Goal: Information Seeking & Learning: Learn about a topic

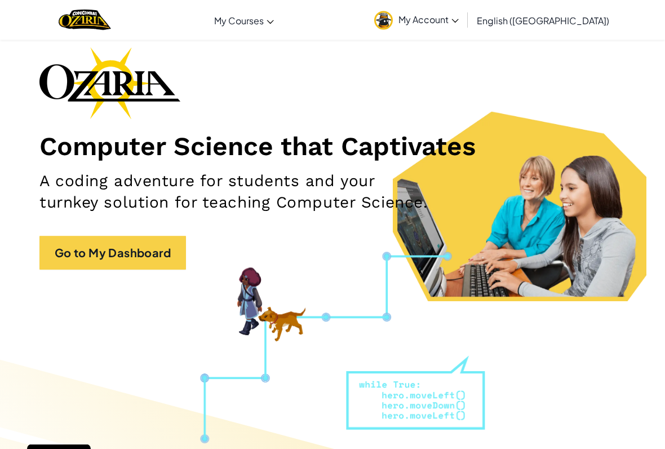
scroll to position [51, 0]
click at [74, 251] on link "Go to My Dashboard" at bounding box center [112, 253] width 147 height 34
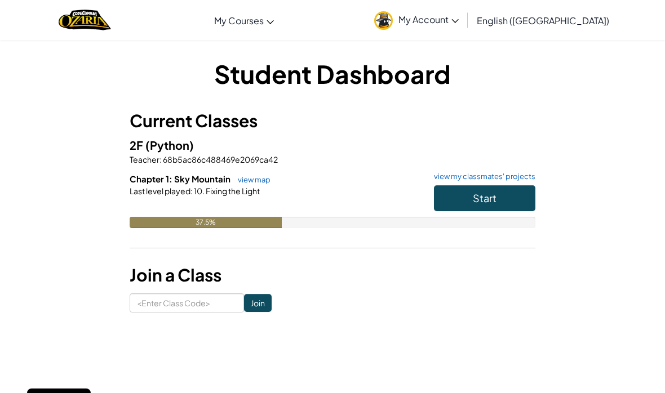
click at [510, 203] on button "Start" at bounding box center [484, 198] width 101 height 26
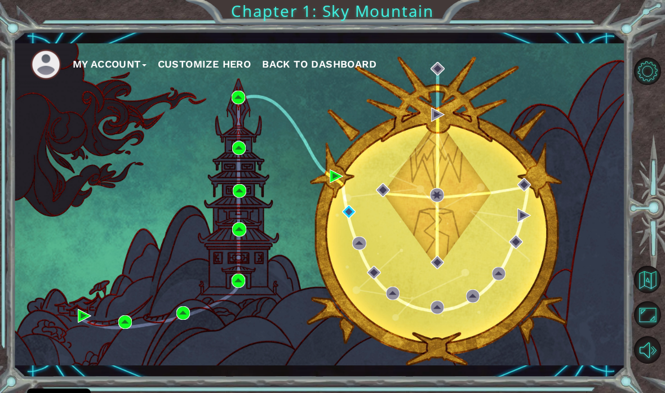
click at [336, 162] on div "My Account Customize Hero Back to Dashboard" at bounding box center [320, 204] width 612 height 323
click at [332, 180] on img at bounding box center [337, 177] width 14 height 14
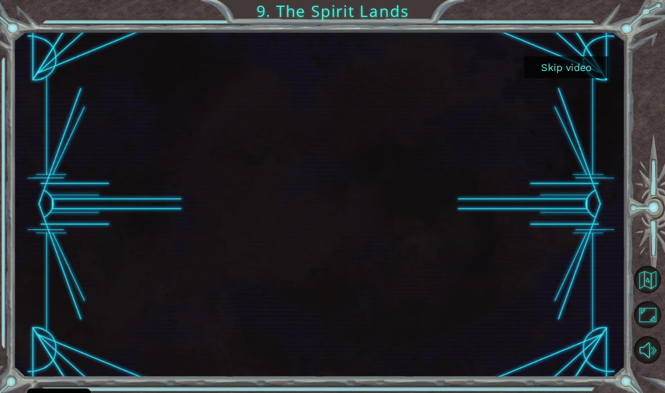
click at [576, 65] on button "Skip video" at bounding box center [566, 67] width 85 height 22
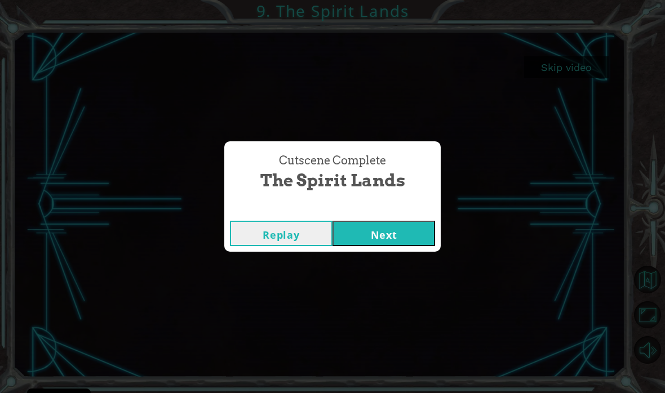
click at [384, 229] on button "Next" at bounding box center [383, 233] width 103 height 25
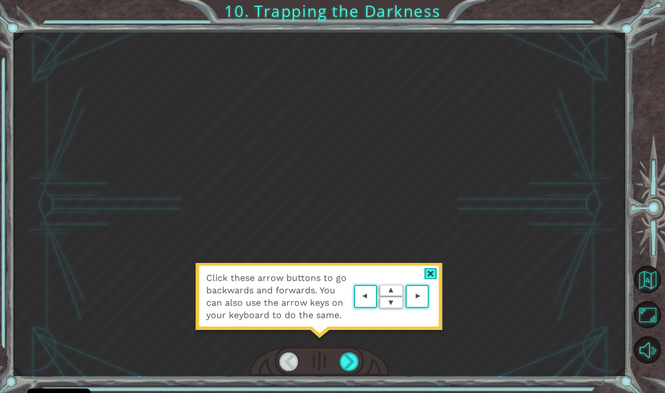
click at [432, 297] on area at bounding box center [432, 297] width 0 height 0
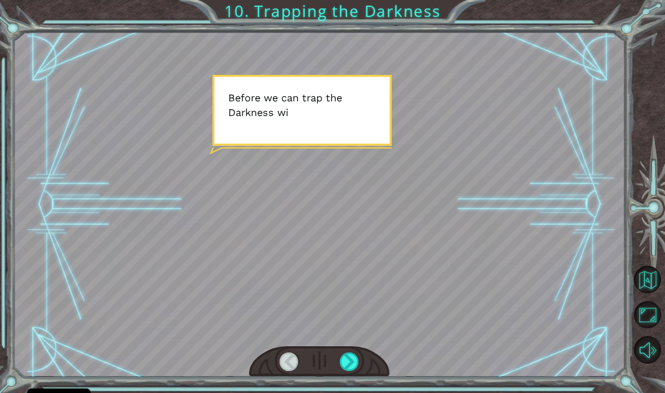
click at [354, 371] on div at bounding box center [349, 362] width 19 height 19
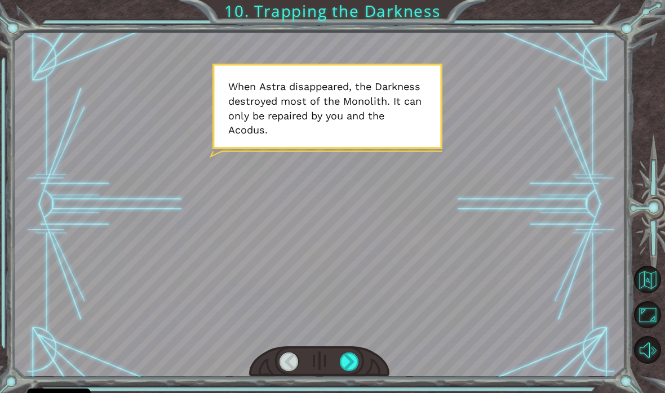
click at [349, 366] on div at bounding box center [349, 362] width 19 height 19
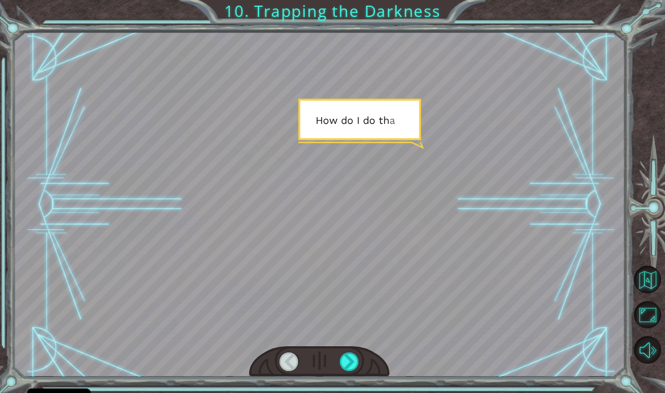
click at [357, 364] on div at bounding box center [349, 362] width 19 height 19
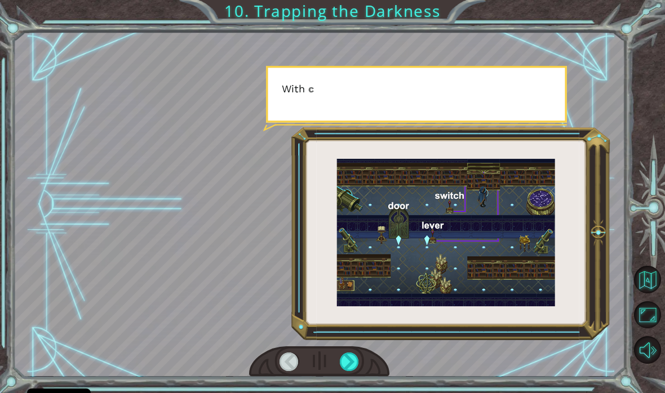
click at [353, 349] on div at bounding box center [319, 362] width 141 height 31
click at [345, 361] on div at bounding box center [349, 362] width 19 height 19
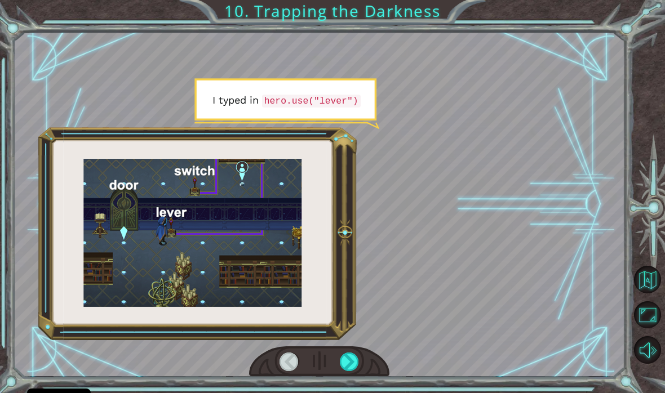
click at [356, 348] on div at bounding box center [319, 362] width 141 height 31
click at [350, 349] on div at bounding box center [319, 362] width 141 height 31
click at [349, 361] on div at bounding box center [349, 362] width 19 height 19
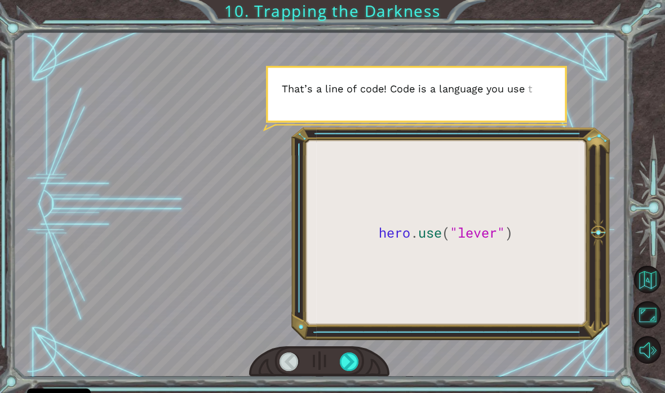
click at [355, 353] on div at bounding box center [349, 362] width 19 height 19
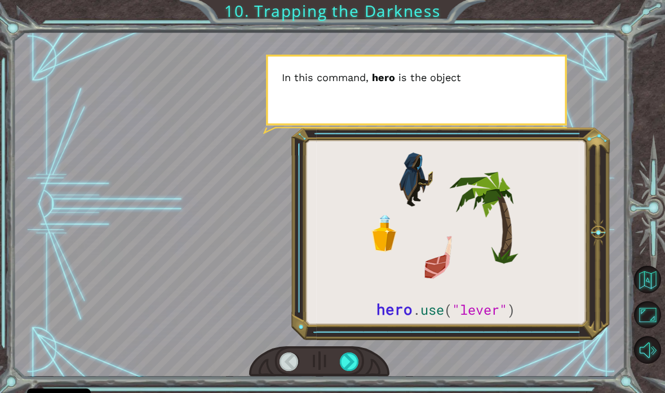
click at [348, 367] on div at bounding box center [349, 362] width 19 height 19
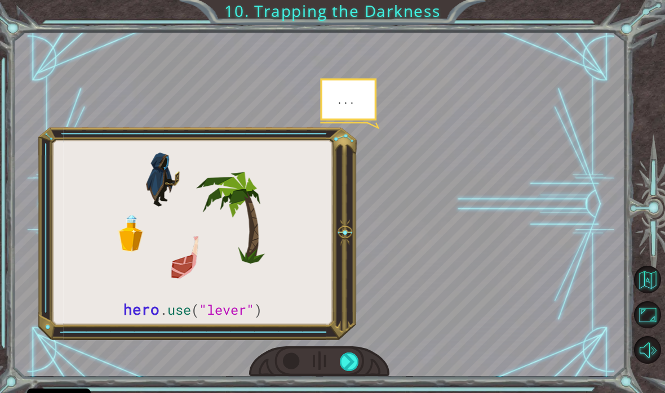
click at [346, 363] on div at bounding box center [349, 362] width 19 height 19
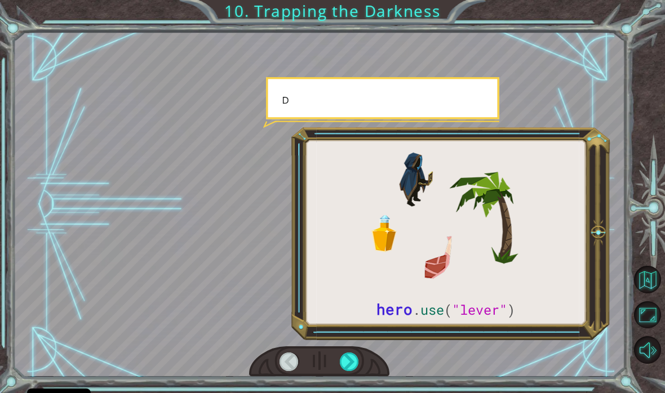
click at [352, 354] on div at bounding box center [349, 362] width 19 height 19
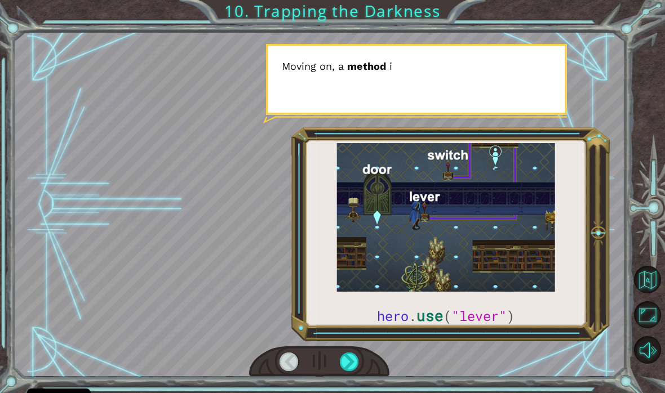
click at [340, 353] on div at bounding box center [349, 362] width 19 height 19
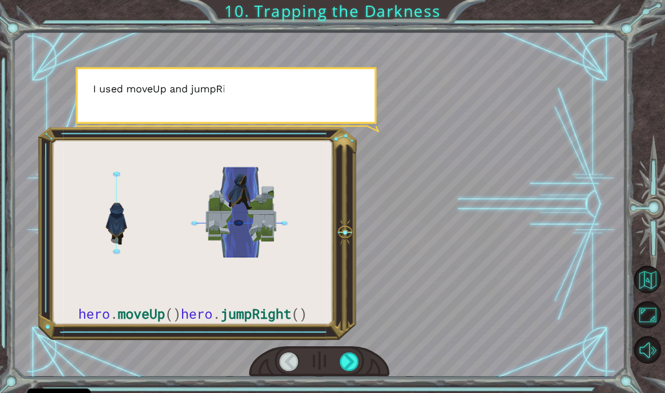
click at [348, 355] on div at bounding box center [349, 362] width 19 height 19
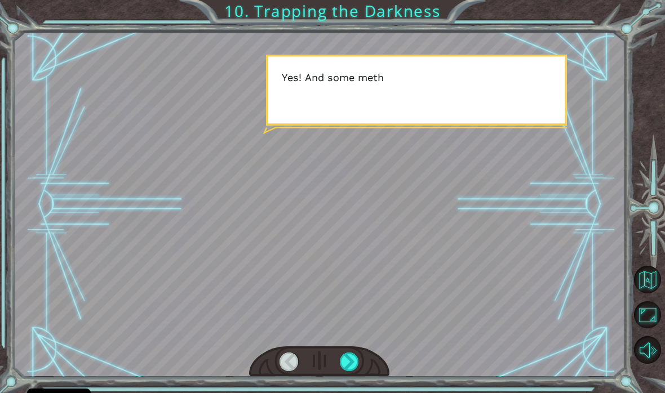
click at [344, 362] on div at bounding box center [349, 362] width 19 height 19
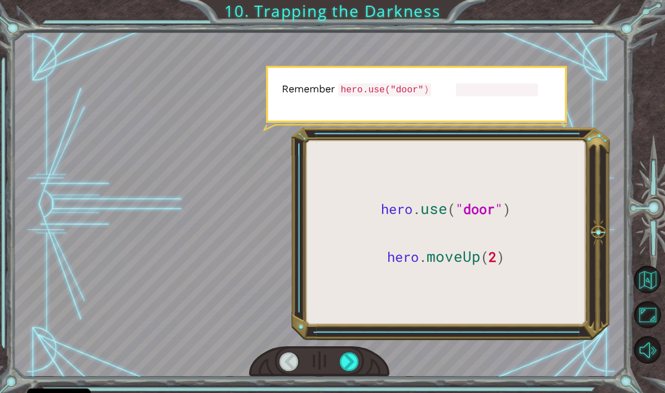
click at [337, 363] on div at bounding box center [319, 362] width 141 height 31
click at [343, 356] on div at bounding box center [349, 362] width 19 height 19
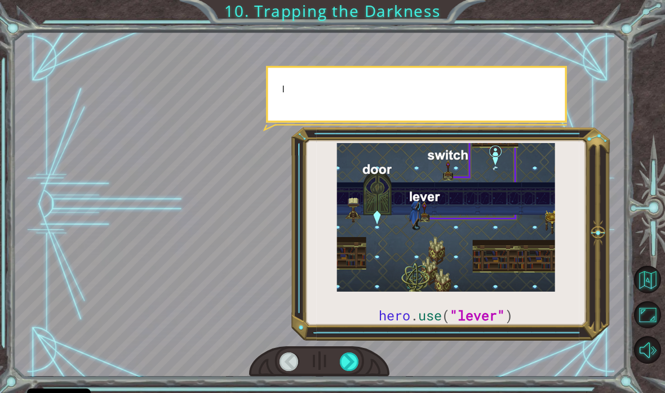
click at [347, 360] on div at bounding box center [349, 362] width 19 height 19
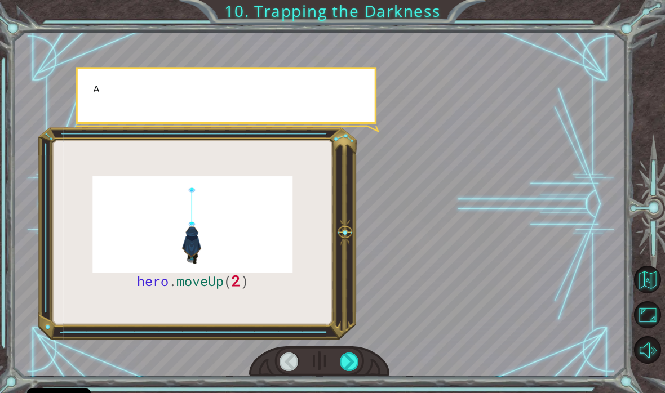
click at [351, 362] on div at bounding box center [349, 362] width 19 height 19
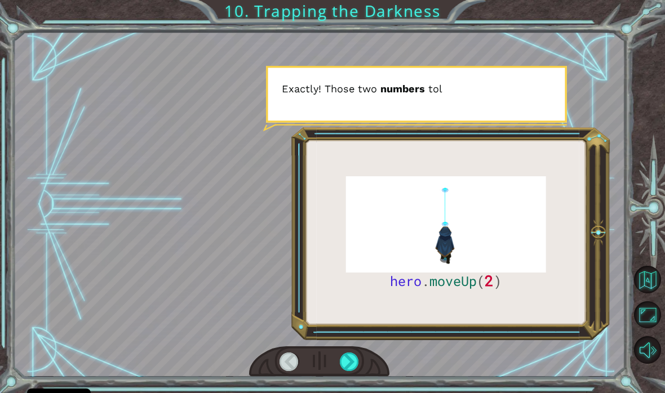
click at [354, 362] on div at bounding box center [349, 362] width 19 height 19
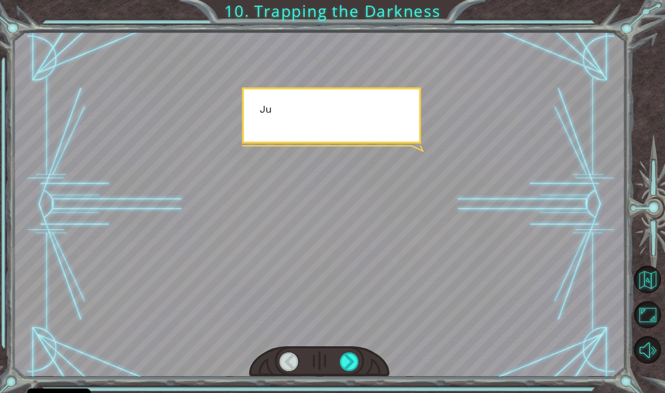
click at [355, 363] on div at bounding box center [349, 362] width 19 height 19
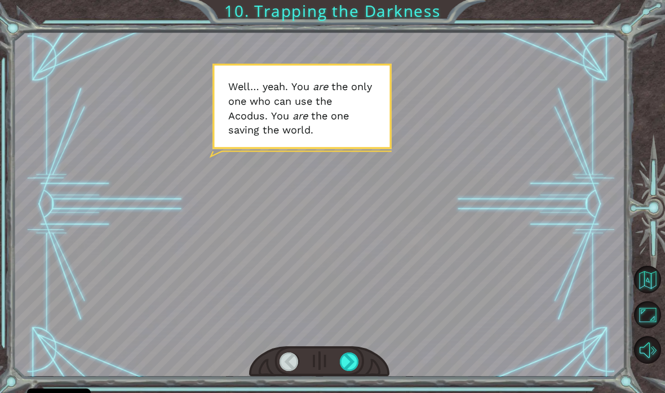
click at [349, 357] on div at bounding box center [349, 362] width 19 height 19
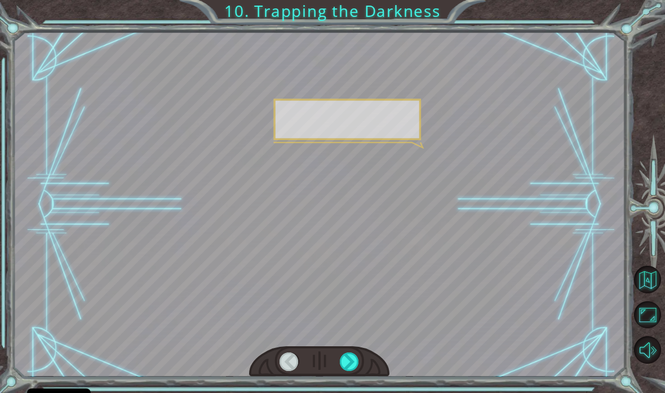
click at [356, 362] on div at bounding box center [349, 362] width 19 height 19
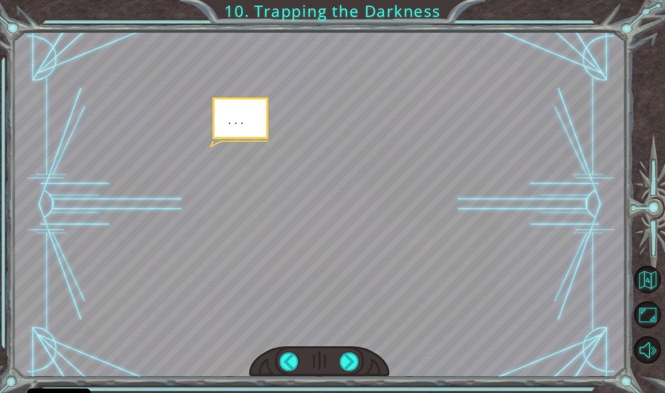
click at [349, 366] on div at bounding box center [349, 362] width 19 height 19
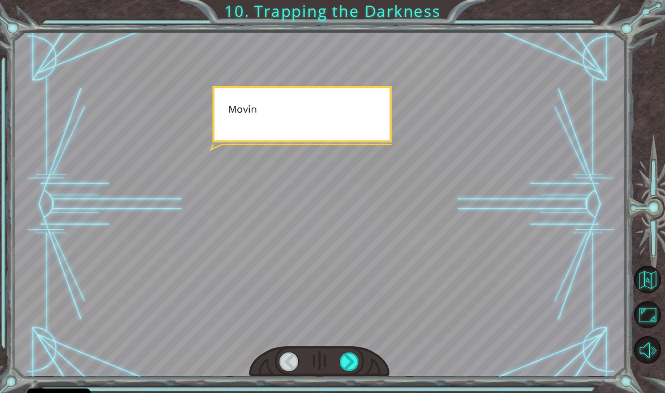
click at [345, 359] on div at bounding box center [349, 362] width 19 height 19
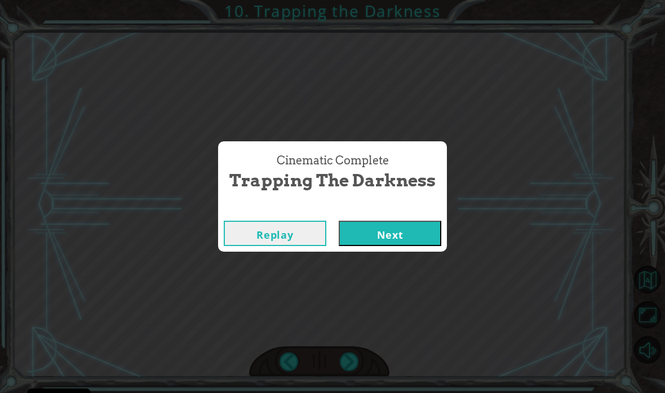
click at [427, 229] on button "Next" at bounding box center [390, 233] width 103 height 25
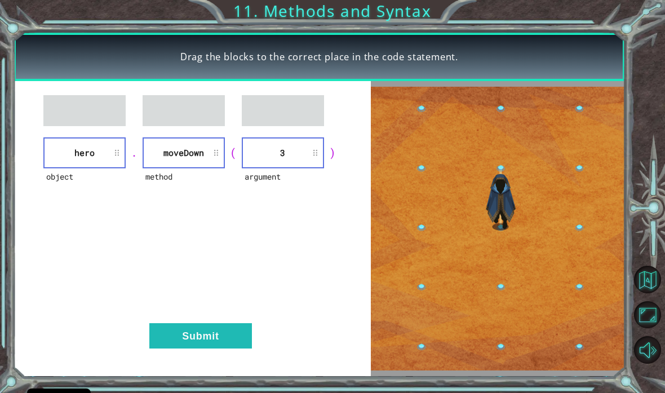
click at [196, 334] on button "Submit" at bounding box center [200, 335] width 103 height 25
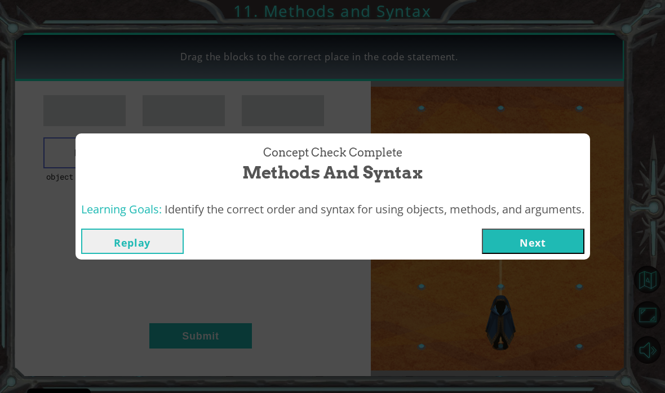
click at [552, 234] on button "Next" at bounding box center [533, 241] width 103 height 25
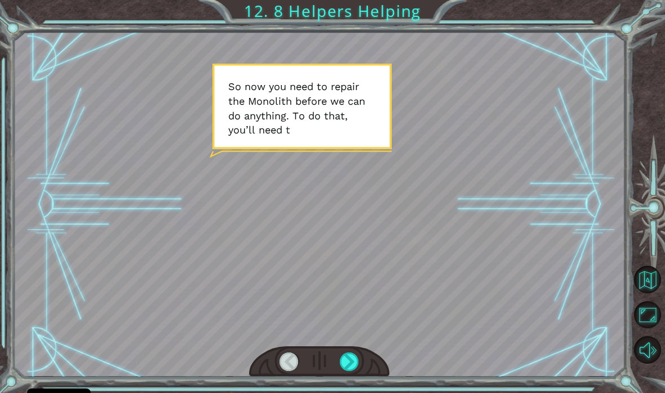
click at [349, 360] on div at bounding box center [349, 362] width 19 height 19
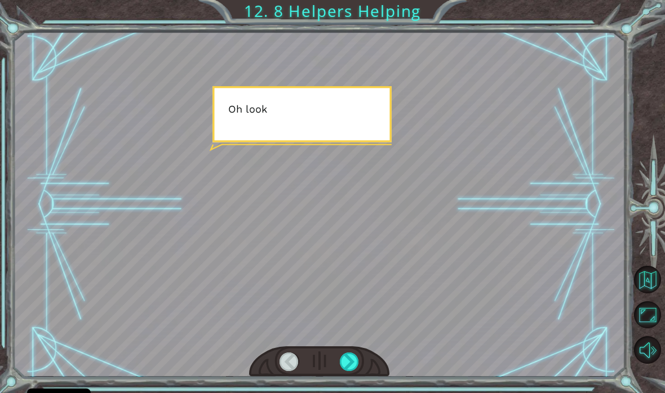
click at [345, 367] on div at bounding box center [349, 362] width 19 height 19
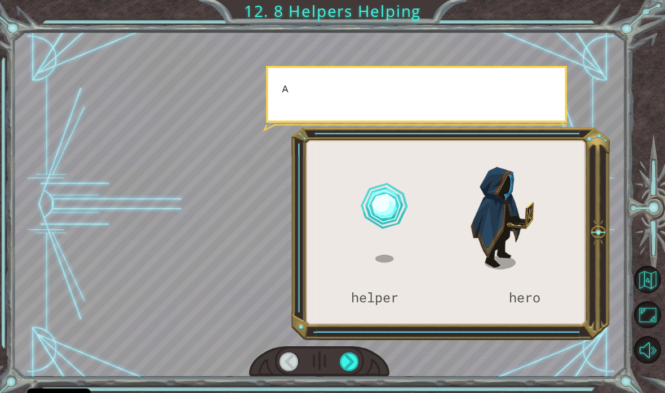
click at [350, 365] on div at bounding box center [349, 362] width 19 height 19
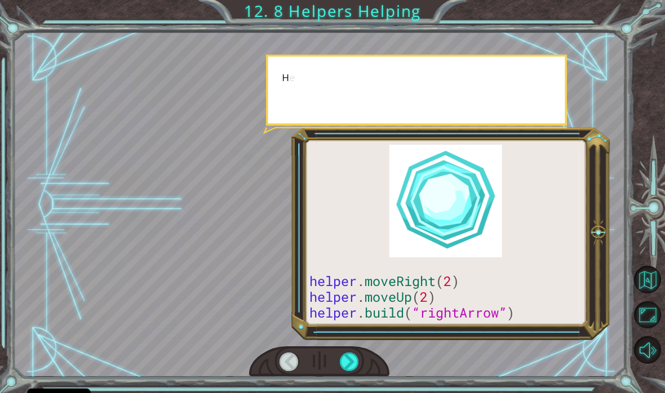
click at [356, 357] on div at bounding box center [349, 362] width 19 height 19
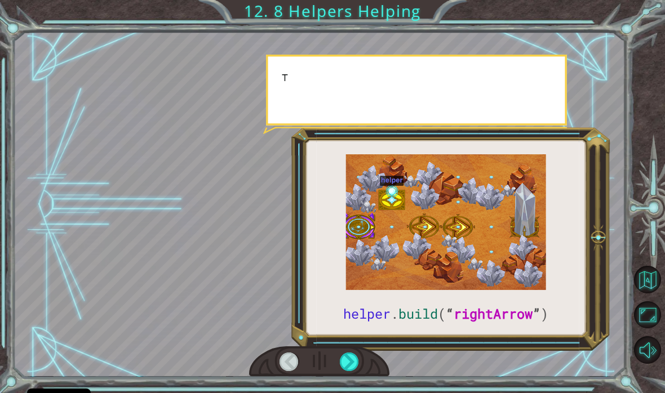
click at [351, 358] on div at bounding box center [349, 362] width 19 height 19
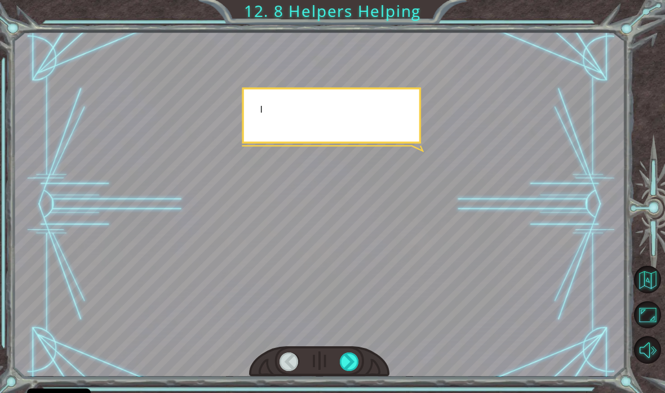
click at [354, 358] on div at bounding box center [349, 362] width 19 height 19
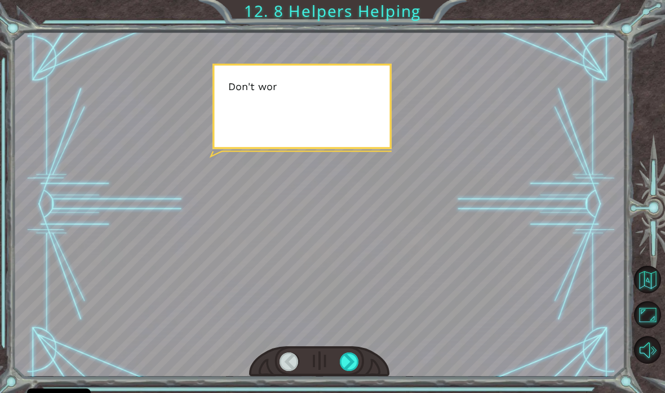
click at [356, 360] on div at bounding box center [349, 362] width 19 height 19
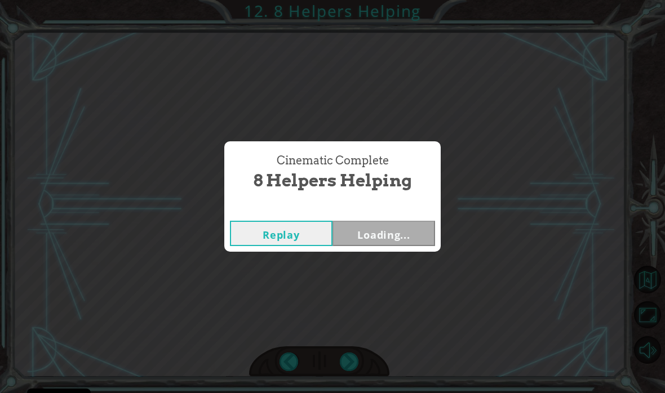
click at [348, 363] on div "Cinematic Complete 8 Helpers Helping Replay Loading..." at bounding box center [332, 196] width 665 height 393
click at [409, 234] on button "Next" at bounding box center [383, 233] width 103 height 25
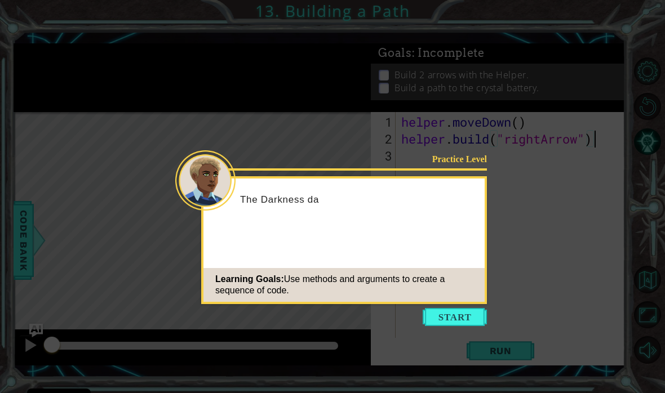
click at [432, 308] on button "Start" at bounding box center [455, 317] width 64 height 18
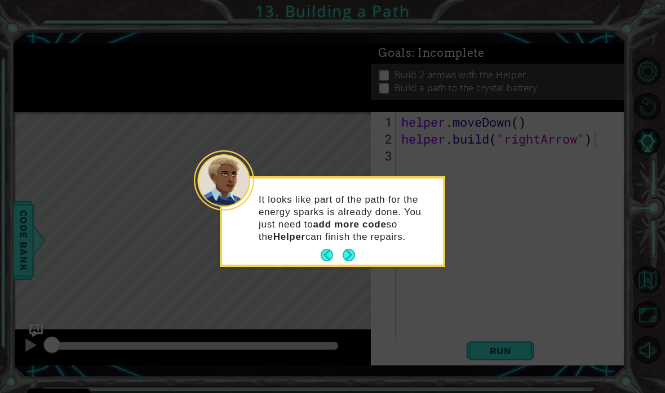
click at [355, 256] on button "Next" at bounding box center [349, 255] width 12 height 12
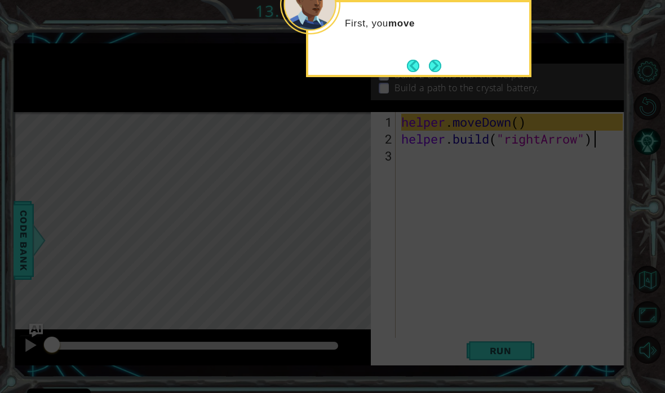
click at [441, 64] on button "Next" at bounding box center [435, 66] width 12 height 12
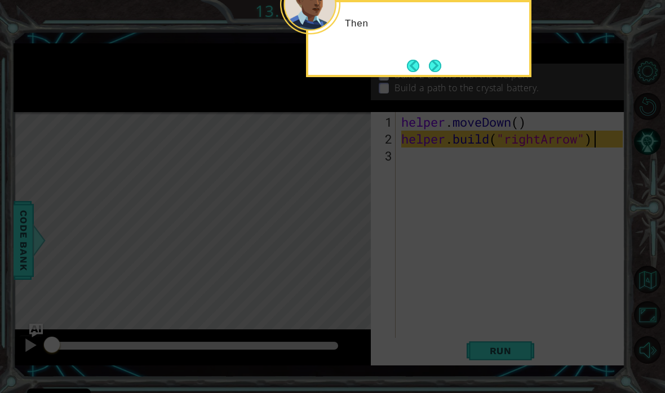
click at [437, 65] on button "Next" at bounding box center [435, 66] width 12 height 12
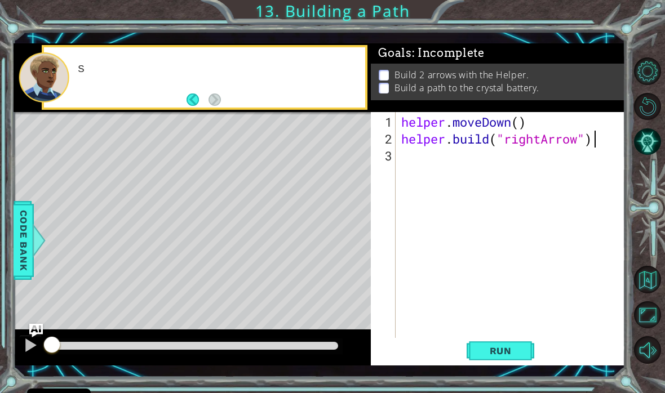
click at [439, 63] on div "Goals : Incomplete" at bounding box center [498, 53] width 254 height 21
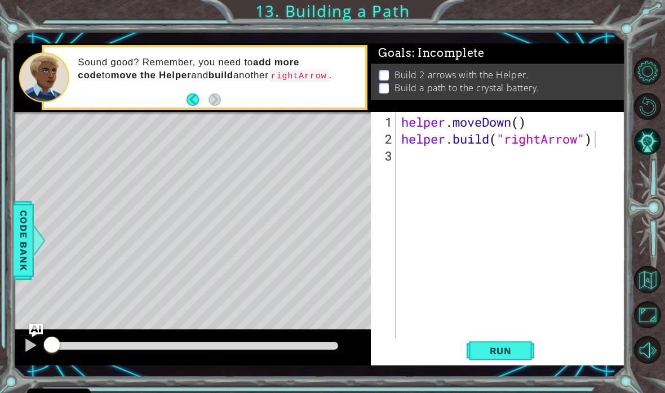
click at [511, 340] on button "Run" at bounding box center [501, 350] width 68 height 25
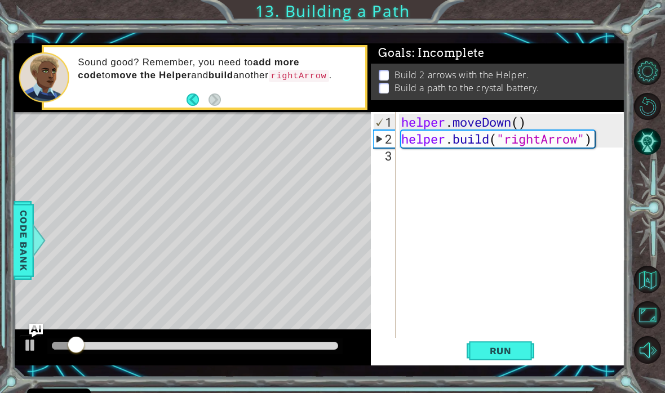
click at [511, 354] on span "Run" at bounding box center [500, 350] width 45 height 11
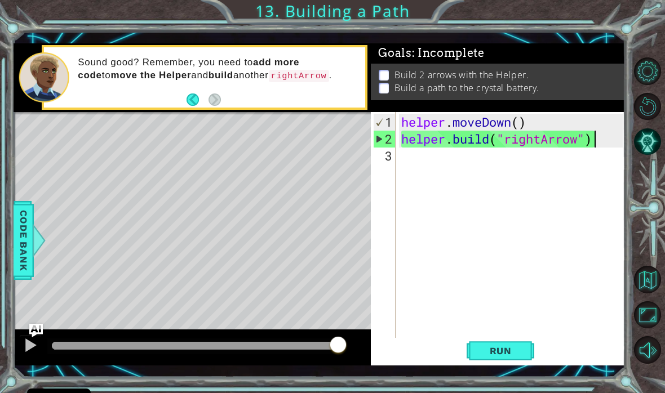
click at [183, 95] on div "Sound good? Remember, you need to add more code to move the Helper and build an…" at bounding box center [217, 77] width 295 height 53
click at [188, 100] on button "Back" at bounding box center [198, 100] width 22 height 12
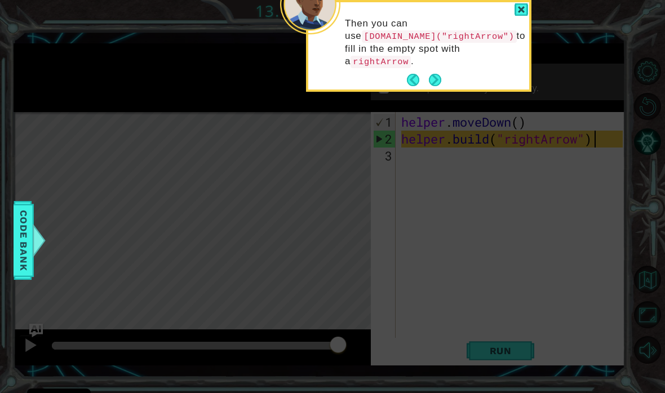
click at [410, 85] on button "Back" at bounding box center [418, 80] width 22 height 12
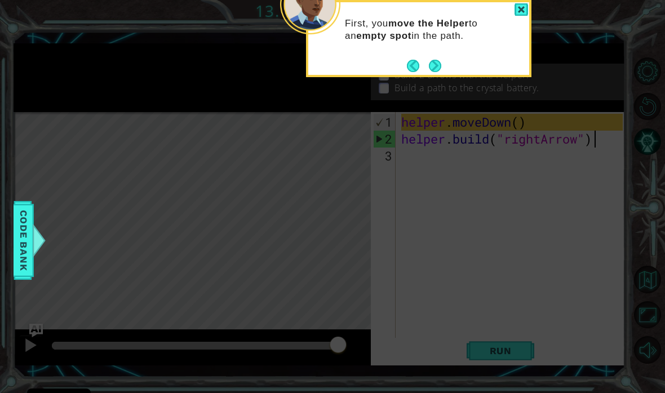
click at [411, 82] on icon at bounding box center [332, 196] width 665 height 393
click at [418, 64] on button "Back" at bounding box center [418, 66] width 22 height 12
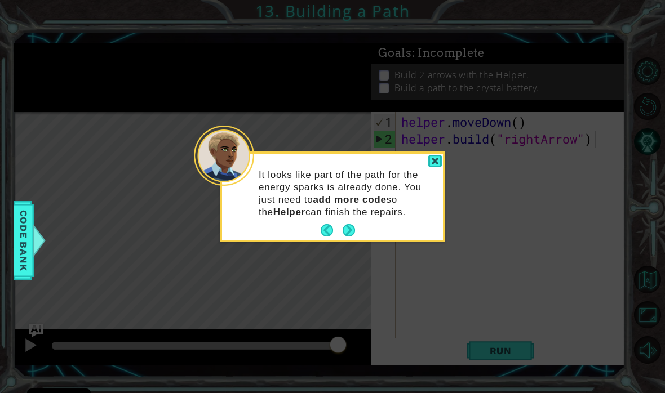
click at [330, 228] on button "Back" at bounding box center [332, 230] width 22 height 12
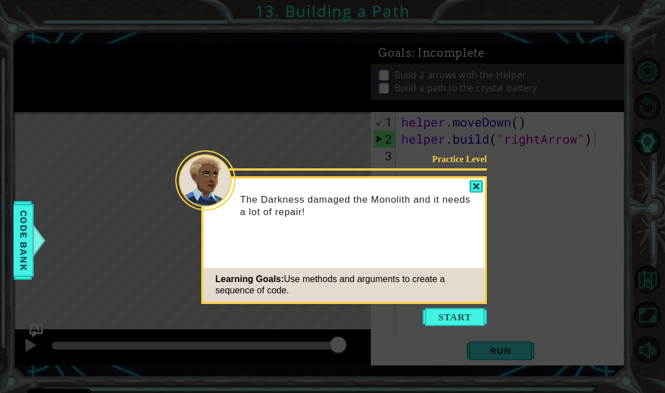
click at [468, 310] on button "Start" at bounding box center [455, 317] width 64 height 18
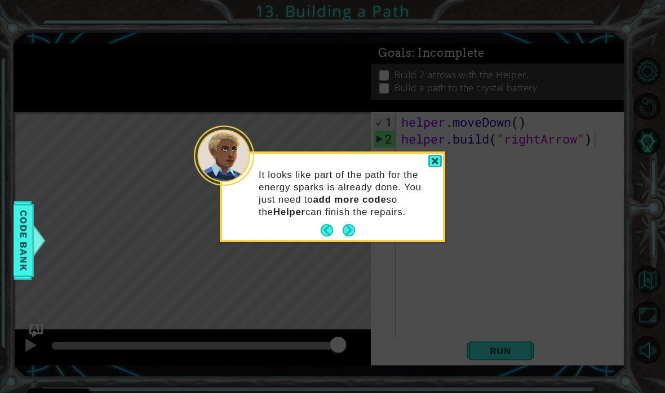
click at [349, 227] on button "Next" at bounding box center [349, 230] width 12 height 12
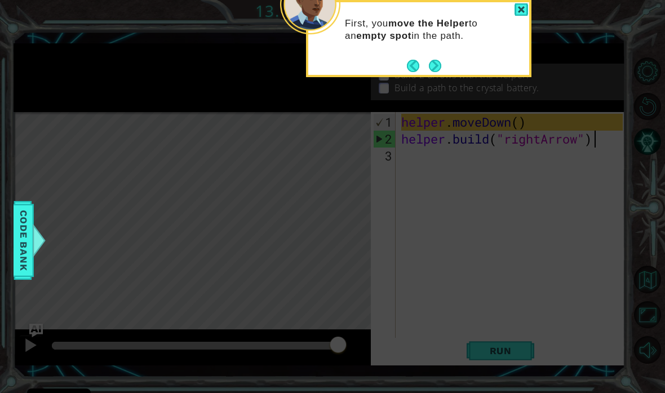
click at [437, 66] on button "Next" at bounding box center [435, 66] width 12 height 12
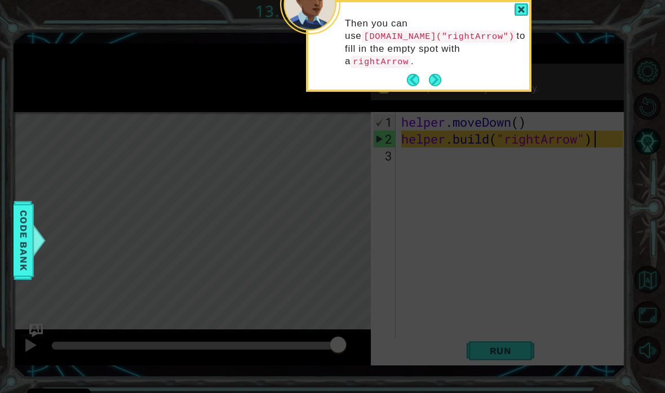
click at [437, 80] on button "Next" at bounding box center [435, 80] width 12 height 12
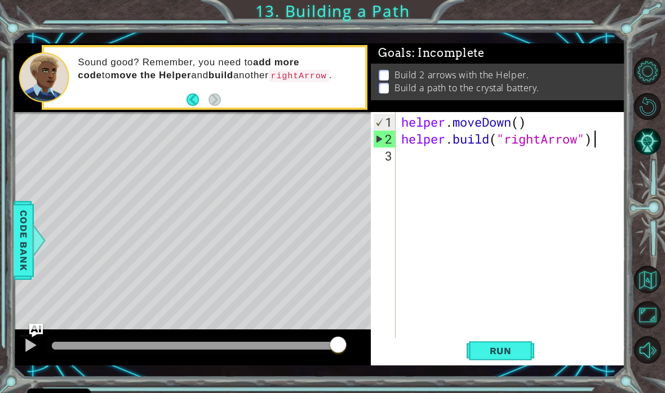
click at [503, 348] on span "Run" at bounding box center [500, 350] width 45 height 11
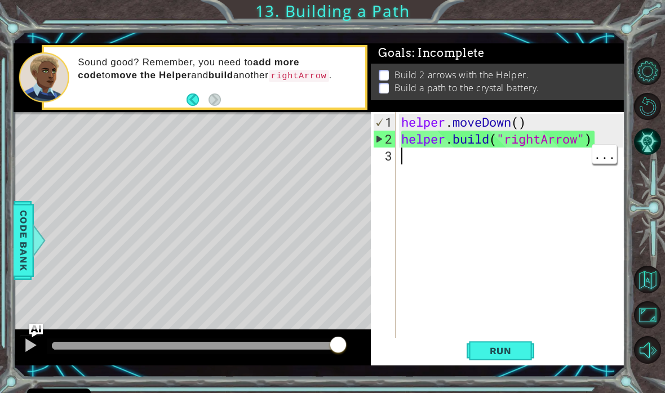
click at [449, 154] on div "helper . moveDown ( ) helper . build ( "rightArrow" )" at bounding box center [513, 249] width 229 height 270
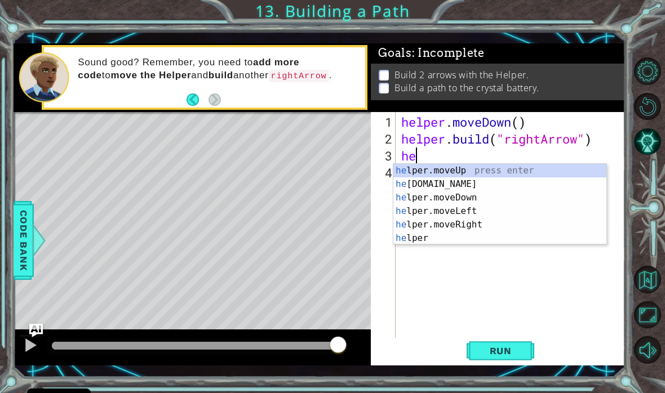
scroll to position [0, 1]
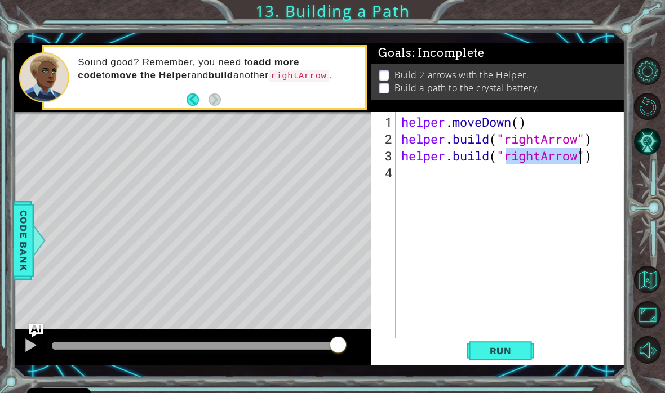
click at [514, 354] on span "Run" at bounding box center [500, 350] width 45 height 11
click at [502, 352] on span "Run" at bounding box center [500, 350] width 45 height 11
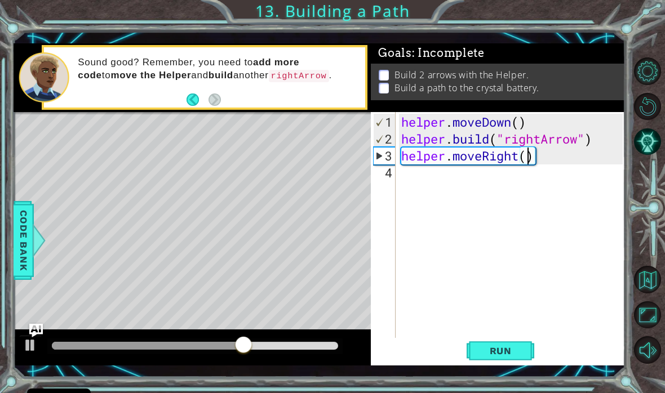
type textarea "helper.moveRight(3)"
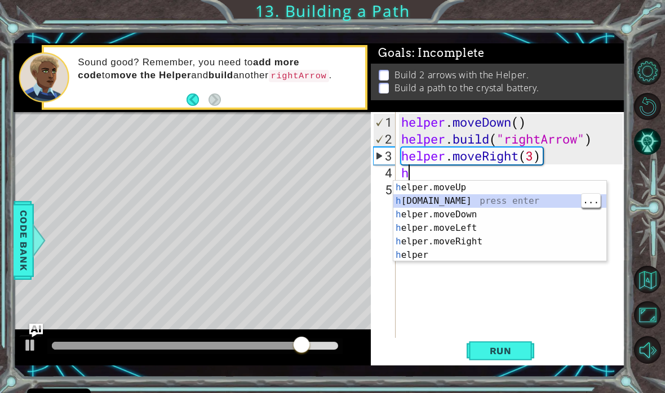
type textarea "[DOMAIN_NAME]("rightArrow")"
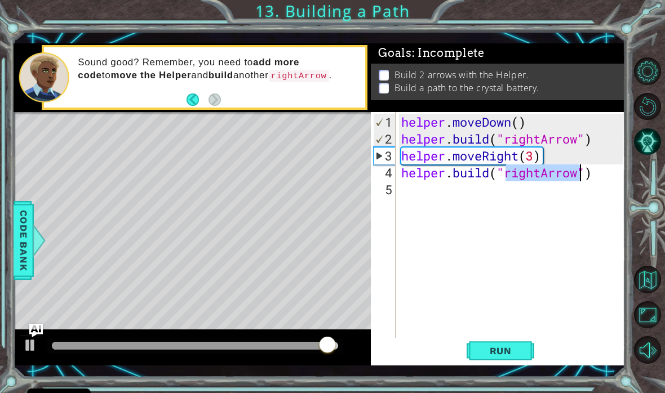
click at [512, 355] on span "Run" at bounding box center [500, 350] width 45 height 11
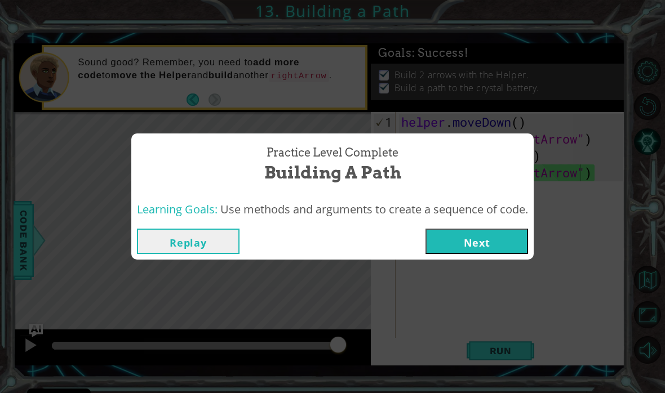
click at [468, 230] on button "Next" at bounding box center [476, 241] width 103 height 25
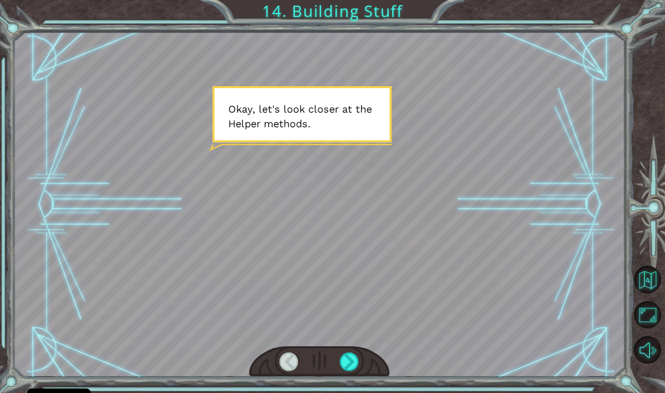
click at [359, 365] on div at bounding box center [349, 362] width 19 height 19
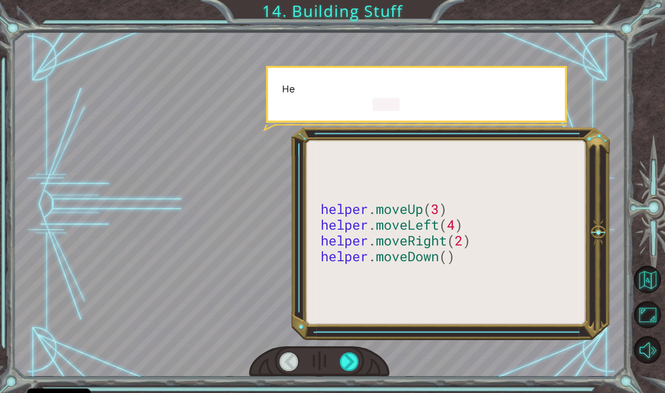
click at [354, 358] on div at bounding box center [349, 362] width 19 height 19
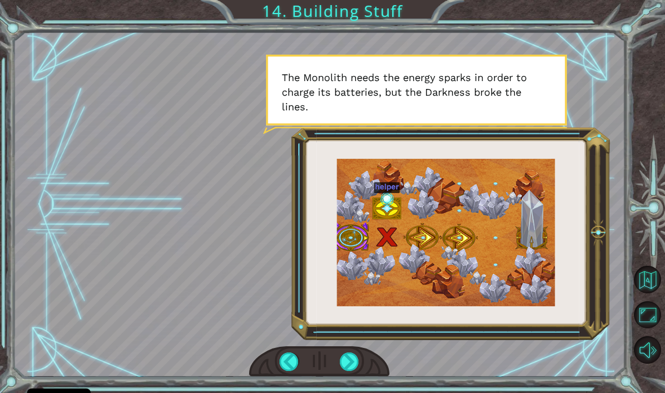
click at [353, 353] on div at bounding box center [349, 362] width 19 height 19
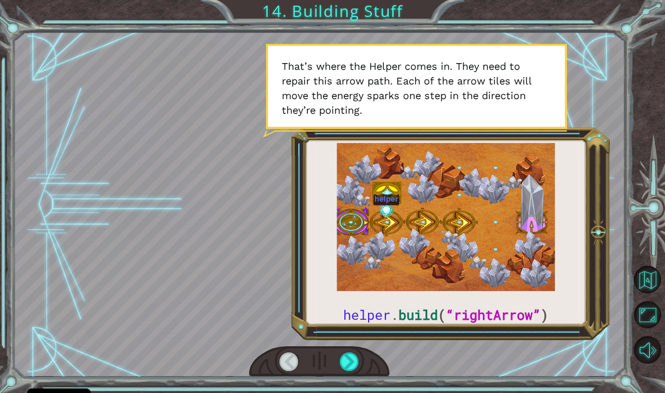
click at [352, 356] on div at bounding box center [349, 362] width 19 height 19
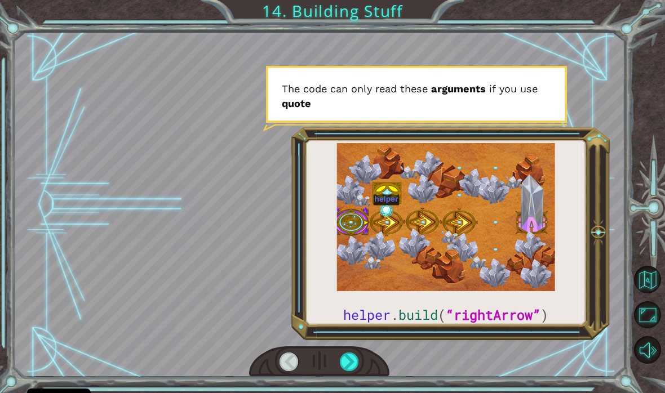
click at [342, 351] on div at bounding box center [319, 362] width 141 height 31
click at [352, 358] on div at bounding box center [349, 362] width 19 height 19
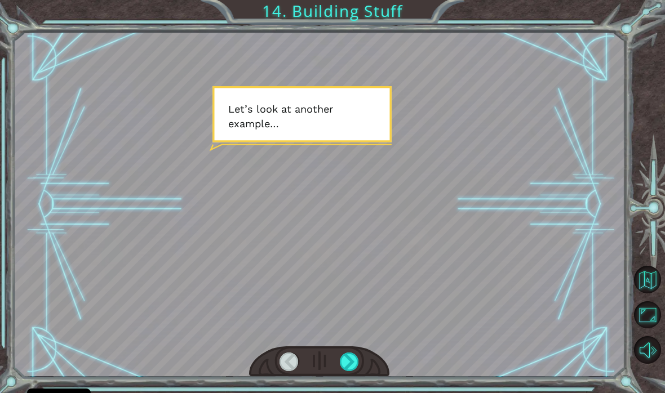
click at [353, 348] on div at bounding box center [319, 362] width 141 height 31
click at [350, 366] on div at bounding box center [349, 362] width 19 height 19
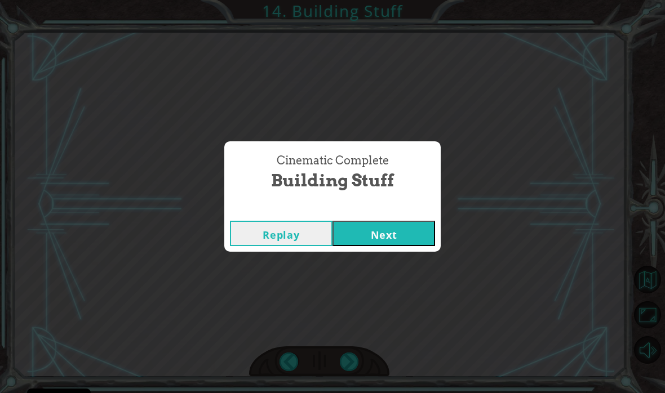
click at [400, 232] on button "Next" at bounding box center [383, 233] width 103 height 25
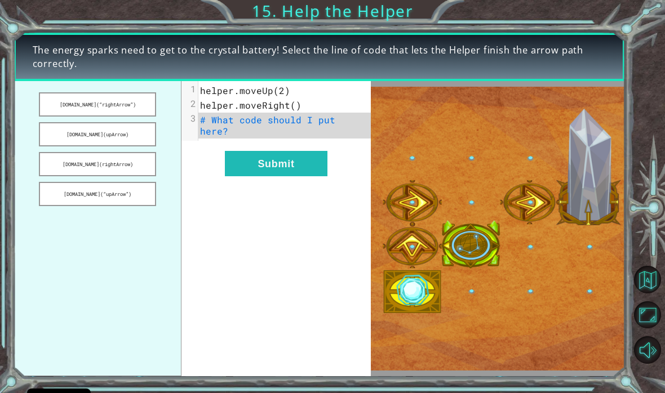
click at [282, 161] on button "Submit" at bounding box center [276, 163] width 103 height 25
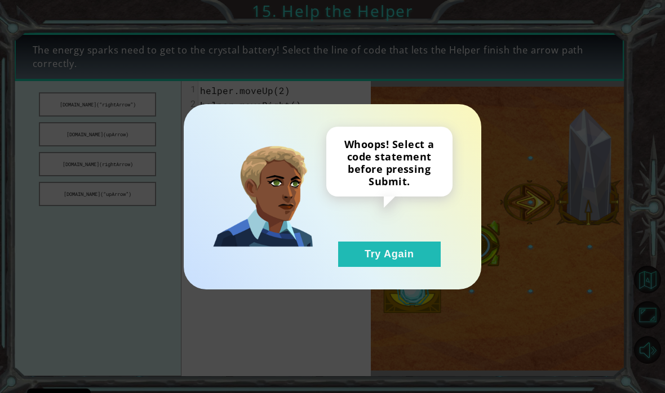
click at [356, 247] on button "Try Again" at bounding box center [389, 254] width 103 height 25
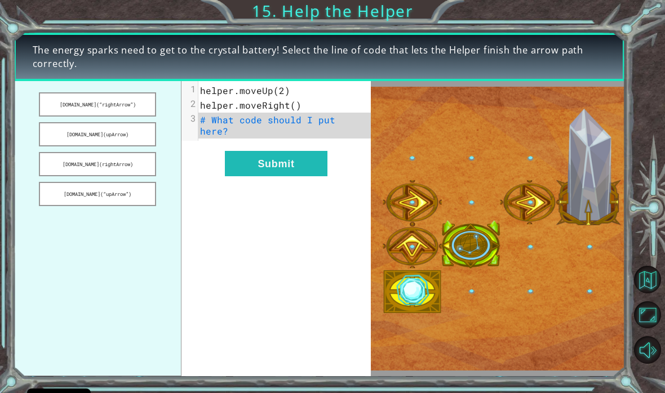
click at [128, 144] on button "[DOMAIN_NAME](upArrow)" at bounding box center [97, 134] width 117 height 24
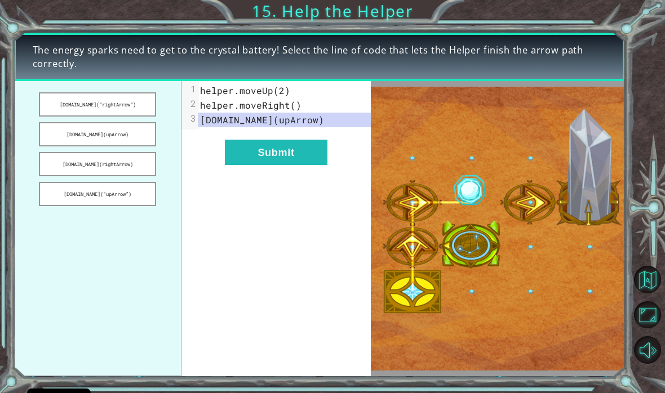
click at [257, 153] on button "Submit" at bounding box center [276, 152] width 103 height 25
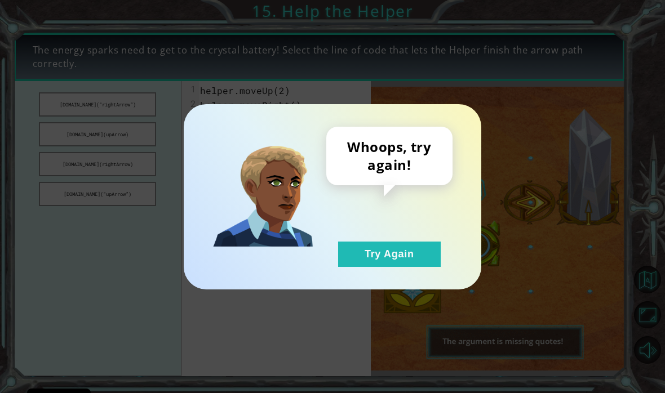
click at [407, 243] on button "Try Again" at bounding box center [389, 254] width 103 height 25
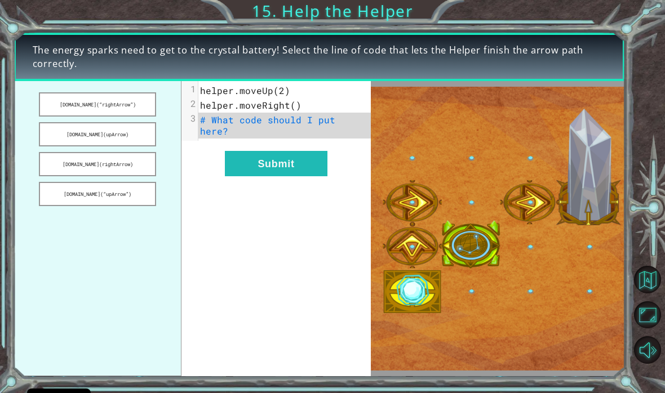
click at [80, 135] on button "[DOMAIN_NAME](upArrow)" at bounding box center [97, 134] width 117 height 24
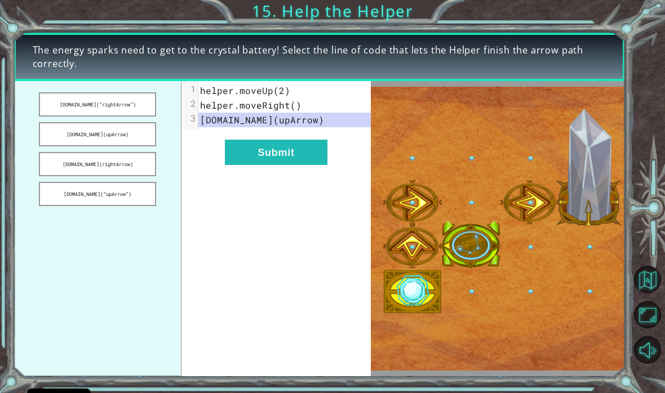
click at [89, 162] on button "[DOMAIN_NAME](rightArrow)" at bounding box center [97, 164] width 117 height 24
click at [232, 181] on div "xxxxxxxxxx 3 1 helper.moveUp(2) 2 helper.moveRight() 3 [DOMAIN_NAME](rightArrow…" at bounding box center [275, 229] width 189 height 296
click at [81, 194] on button "[DOMAIN_NAME](“upArrow”)" at bounding box center [97, 194] width 117 height 24
click at [95, 113] on button "[DOMAIN_NAME](“rightArrow”)" at bounding box center [97, 104] width 117 height 24
click at [247, 156] on button "Submit" at bounding box center [276, 152] width 103 height 25
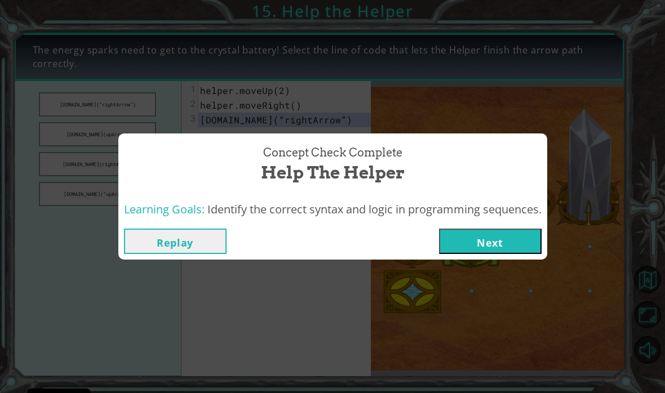
click at [496, 229] on button "Next" at bounding box center [490, 241] width 103 height 25
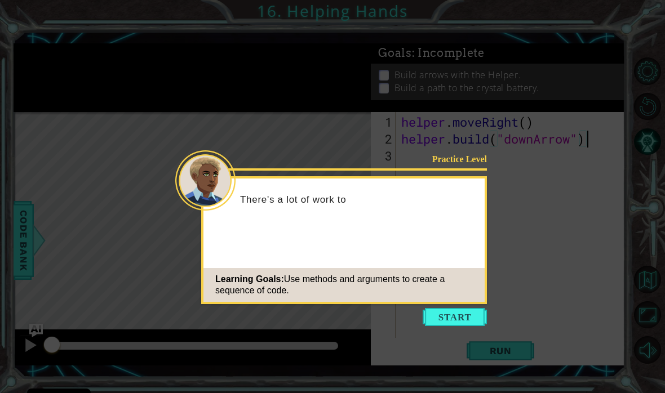
click at [422, 304] on div "Practice Level There's a lot of work to Learning Goals: Use methods and argumen…" at bounding box center [344, 240] width 286 height 128
click at [449, 312] on button "Start" at bounding box center [455, 317] width 64 height 18
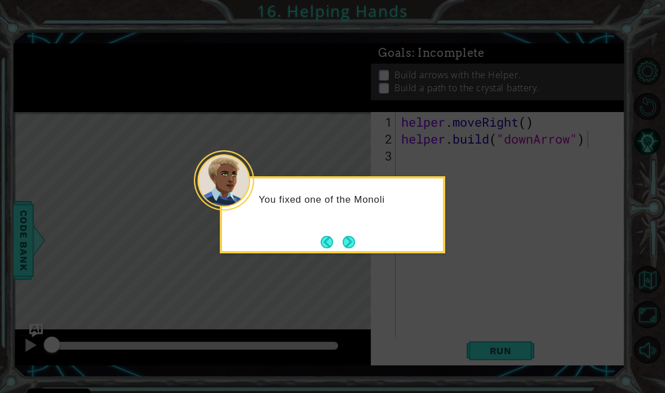
click at [344, 243] on button "Next" at bounding box center [349, 242] width 12 height 12
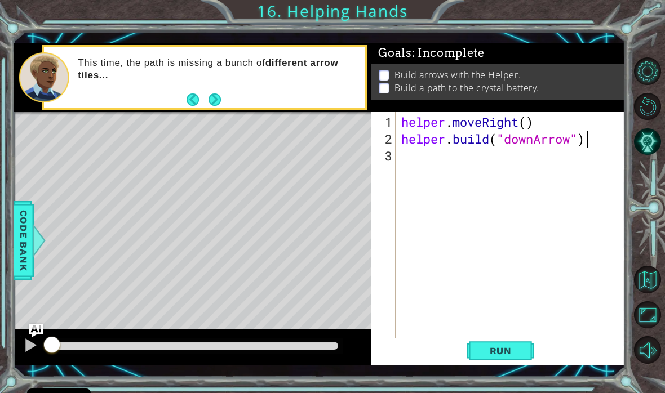
click at [219, 104] on button "Next" at bounding box center [214, 100] width 12 height 12
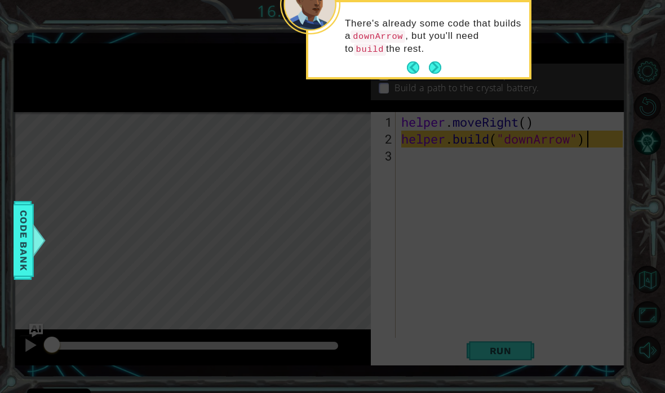
click at [438, 61] on button "Next" at bounding box center [435, 67] width 12 height 12
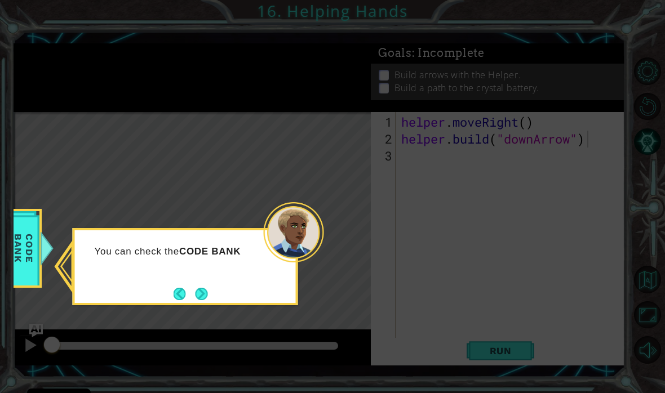
click at [201, 288] on button "Next" at bounding box center [202, 294] width 12 height 12
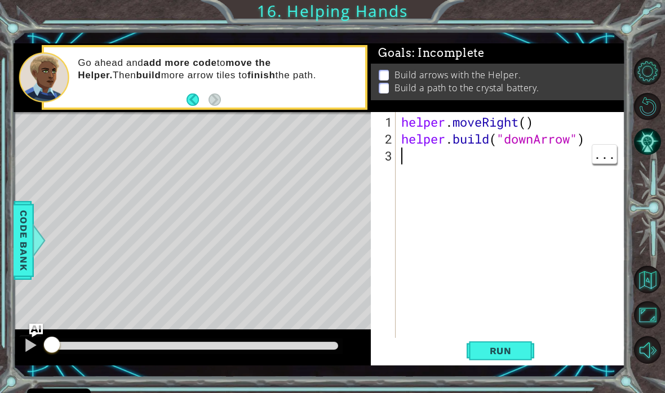
click at [515, 344] on button "Run" at bounding box center [501, 350] width 68 height 25
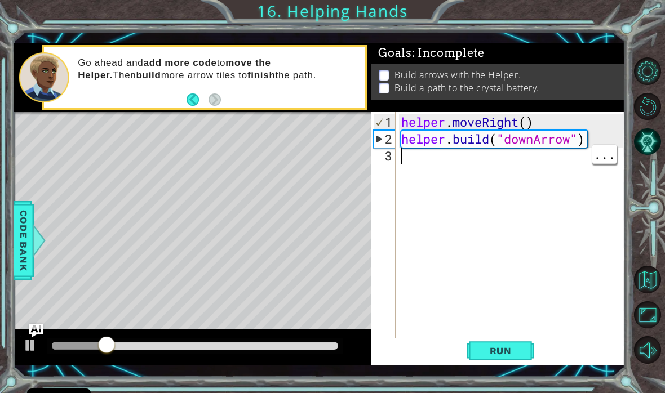
click at [591, 30] on div "1 ההההההההההההההההההההההההההההההההההההההההההההההההההההההההההההההההההההההההההההה…" at bounding box center [332, 196] width 665 height 393
click at [474, 149] on div "helper . moveRight ( ) helper . build ( "downArrow" )" at bounding box center [513, 249] width 229 height 270
click at [461, 161] on div "helper . moveRight ( ) helper . build ( "downArrow" )" at bounding box center [513, 249] width 229 height 270
click at [457, 158] on div "helper . moveRight ( ) helper . build ( "downArrow" )" at bounding box center [513, 249] width 229 height 270
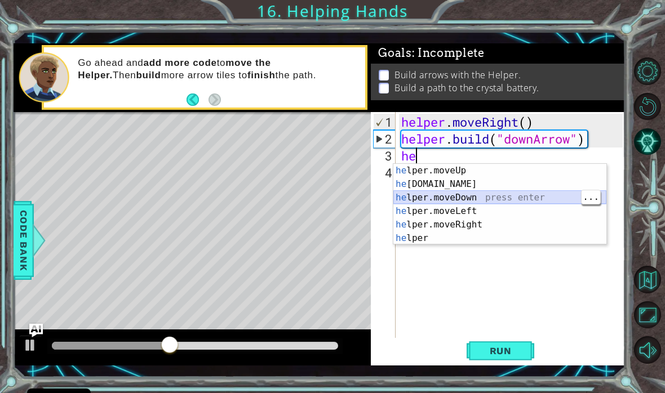
click at [450, 199] on div "he lper.moveUp press enter he [DOMAIN_NAME] press enter he lper.moveDown press …" at bounding box center [499, 218] width 213 height 108
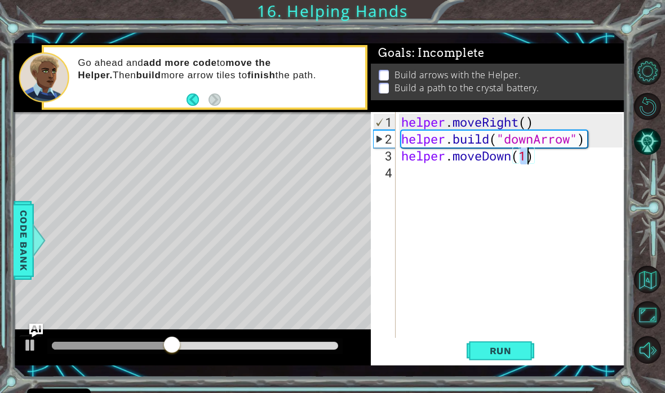
type textarea "helper.moveDown( )"
click at [532, 150] on div "helper . moveRight ( ) helper . build ( "downArrow" ) helper . moveDown ( )" at bounding box center [513, 249] width 229 height 270
type textarea "helper.moveDown(1)"
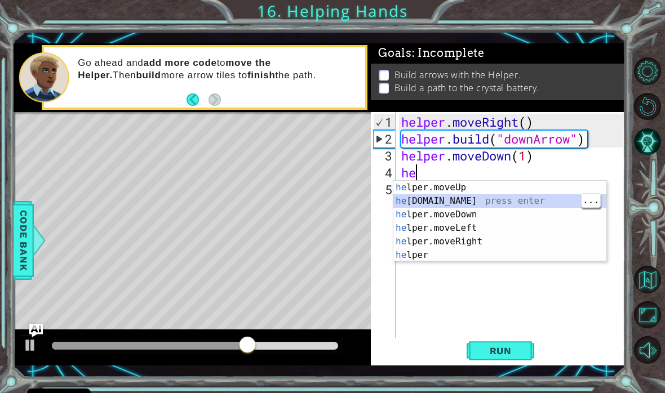
type textarea "[DOMAIN_NAME]("rightArrow")"
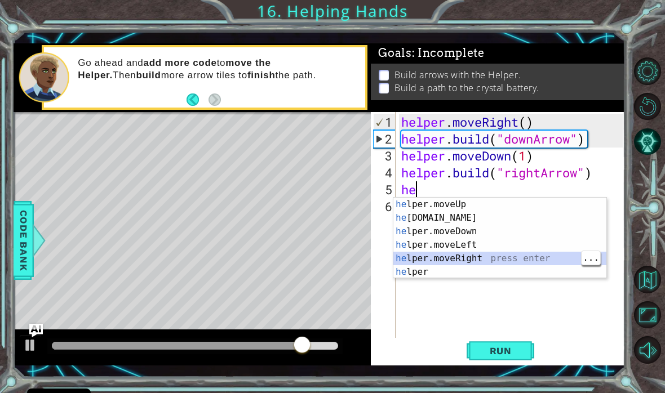
type textarea "helper.moveRight(1)"
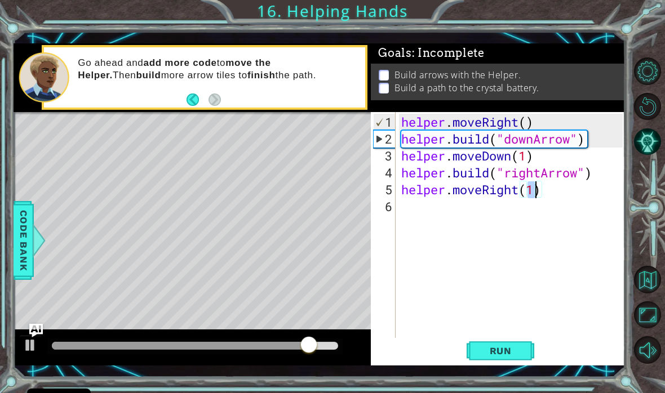
click at [513, 351] on span "Run" at bounding box center [500, 350] width 45 height 11
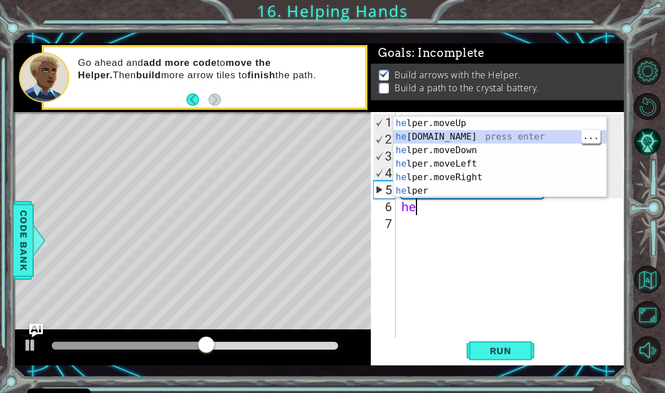
type textarea "[DOMAIN_NAME]("rightArrow")"
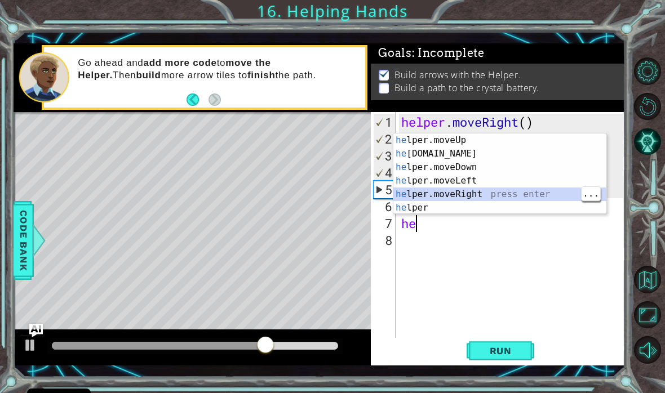
type textarea "helper.moveRight(1)"
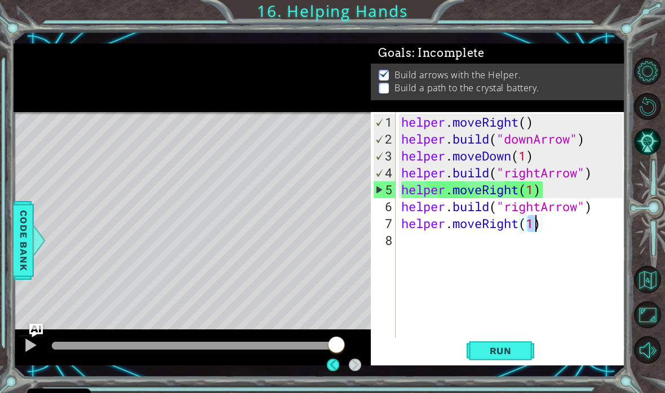
click at [500, 360] on button "Run" at bounding box center [501, 350] width 68 height 25
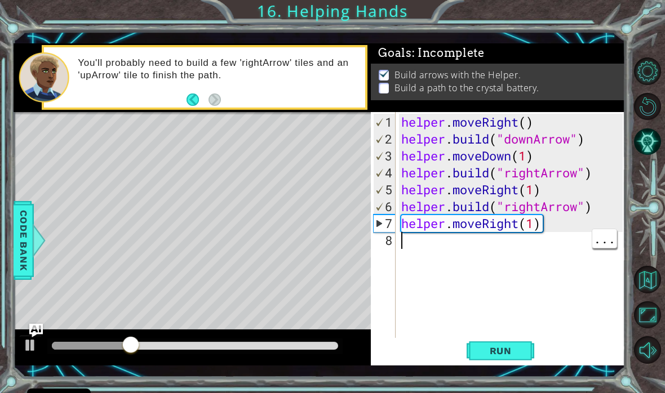
click at [481, 245] on div "helper . moveRight ( ) helper . build ( "downArrow" ) helper . moveDown ( 1 ) h…" at bounding box center [513, 249] width 229 height 270
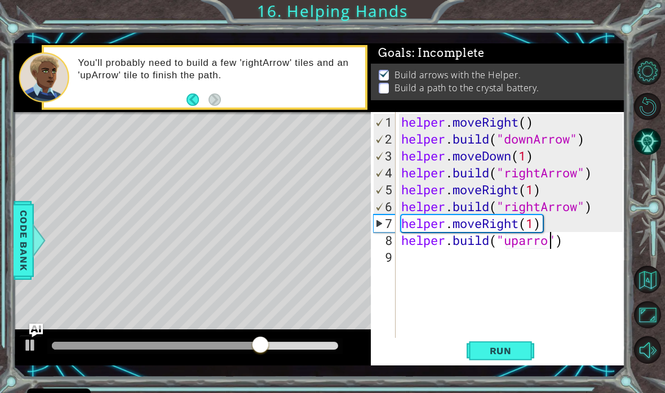
scroll to position [0, 7]
click at [534, 352] on button "Run" at bounding box center [501, 350] width 68 height 25
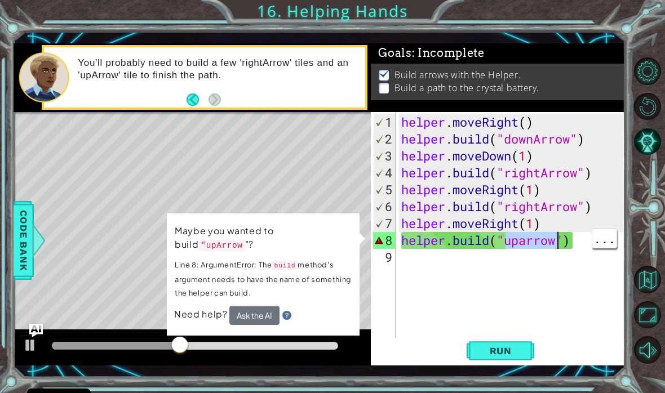
click at [215, 238] on p "Maybe you wanted to build "upArrow "?" at bounding box center [263, 238] width 177 height 28
click at [203, 244] on code ""upArrow" at bounding box center [221, 245] width 46 height 11
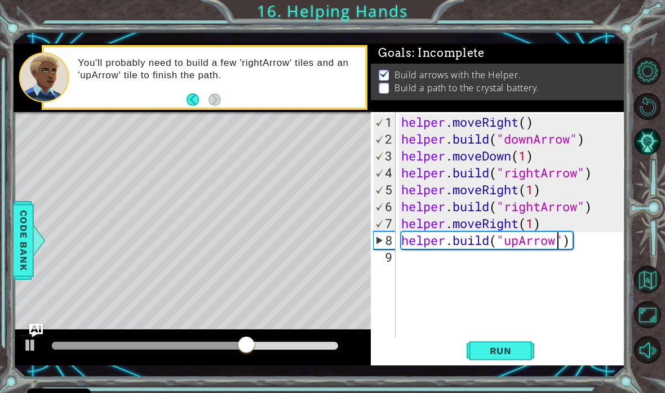
type textarea "[DOMAIN_NAME]("upArrow")"
click at [500, 348] on span "Run" at bounding box center [500, 350] width 45 height 11
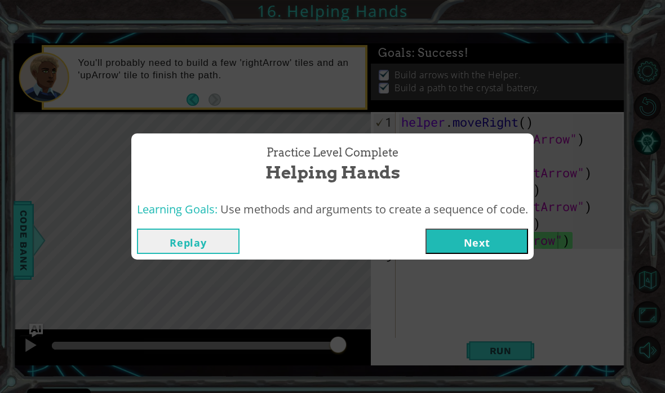
click at [502, 235] on button "Next" at bounding box center [476, 241] width 103 height 25
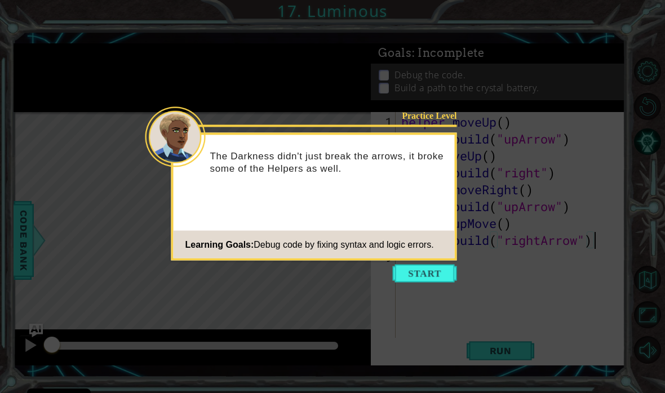
click at [410, 268] on button "Start" at bounding box center [425, 274] width 64 height 18
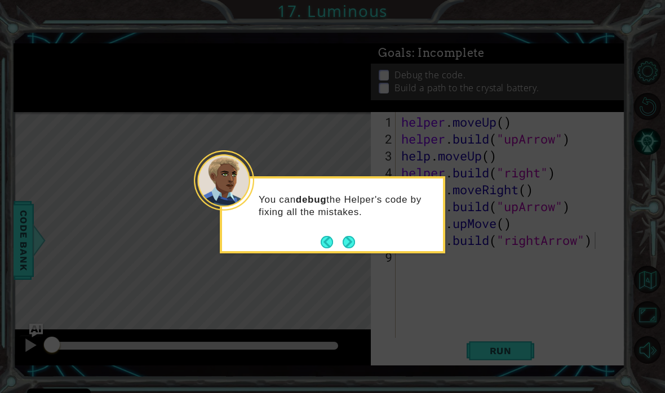
click at [345, 240] on button "Next" at bounding box center [349, 242] width 12 height 12
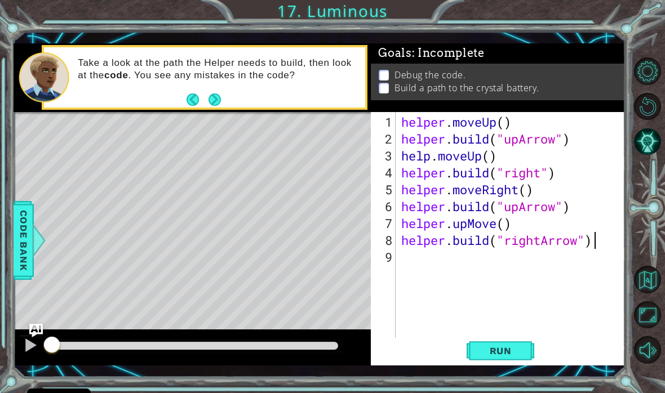
click at [496, 343] on button "Run" at bounding box center [501, 350] width 68 height 25
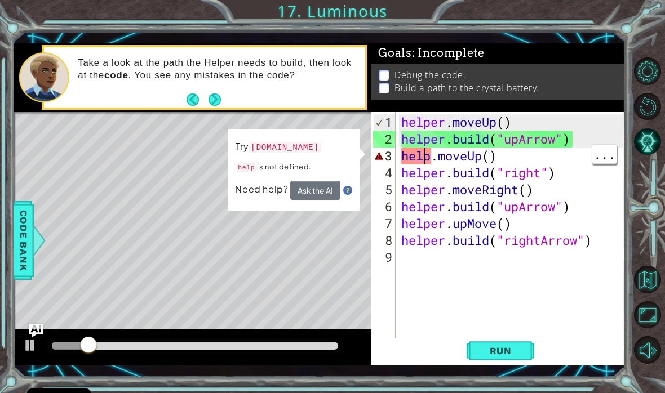
click at [422, 159] on div "helper . moveUp ( ) helper . build ( "upArrow" ) help . moveUp ( ) helper . bui…" at bounding box center [513, 249] width 229 height 270
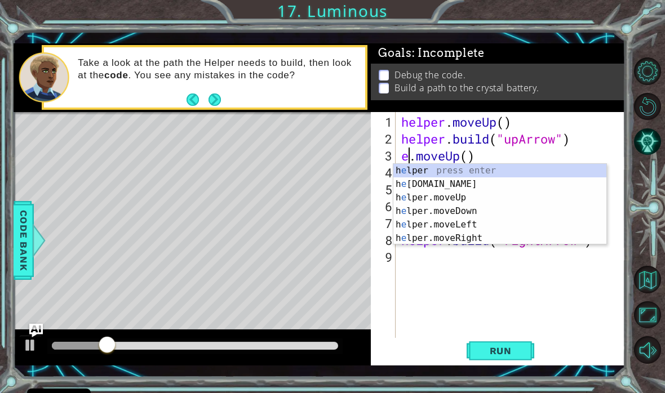
scroll to position [0, 1]
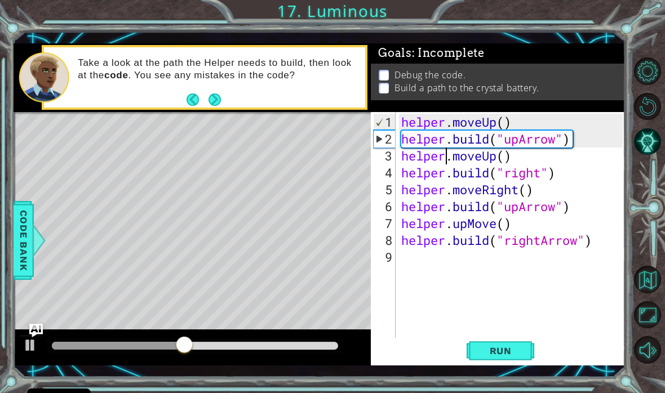
click at [507, 354] on span "Run" at bounding box center [500, 350] width 45 height 11
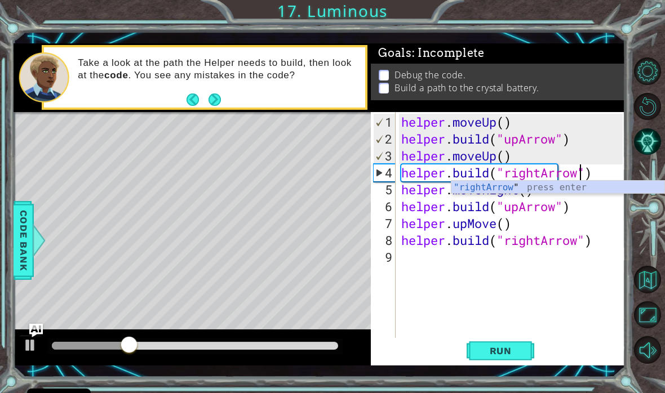
scroll to position [0, 8]
type textarea "[DOMAIN_NAME]("rightArrow")"
click at [480, 358] on button "Run" at bounding box center [501, 350] width 68 height 25
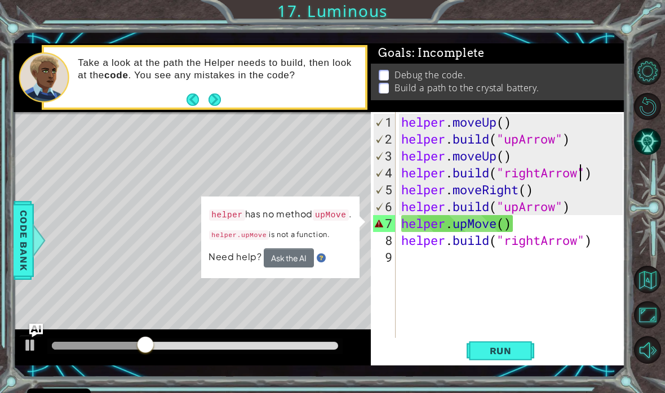
scroll to position [0, 0]
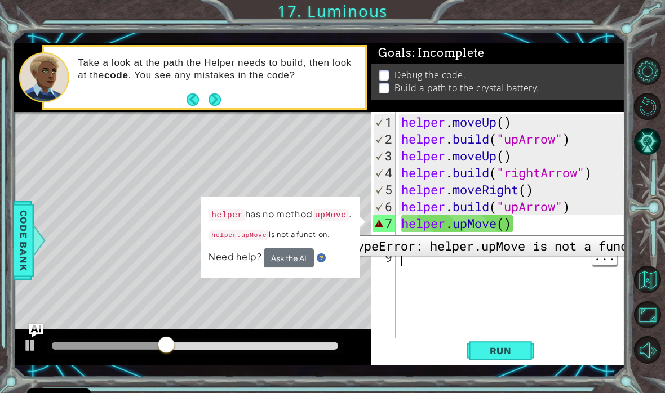
click at [392, 227] on div "7" at bounding box center [384, 223] width 23 height 17
type textarea "helper.upMove()"
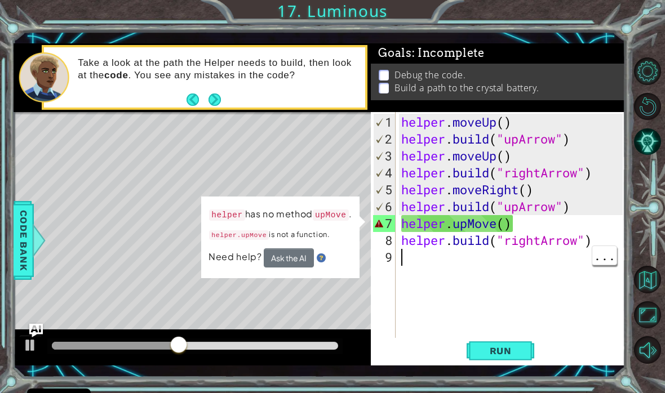
click at [536, 290] on div "helper . moveUp ( ) helper . build ( "upArrow" ) helper . moveUp ( ) helper . b…" at bounding box center [513, 249] width 229 height 270
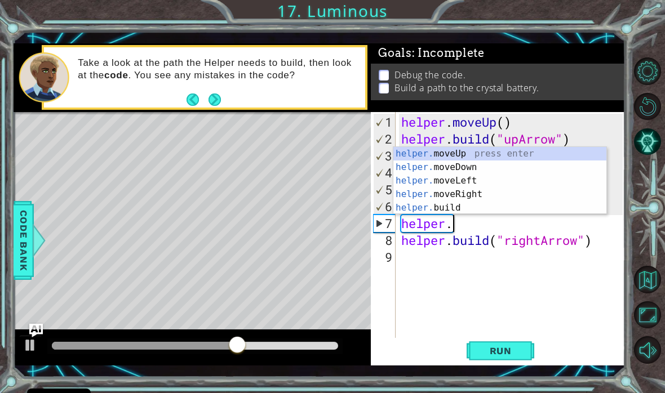
type textarea "helper"
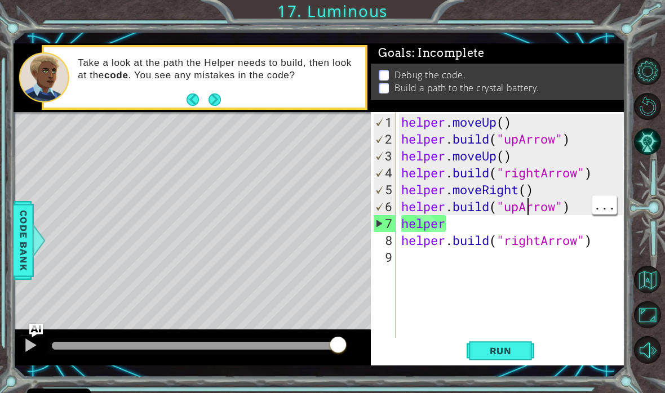
click at [525, 212] on div "helper . moveUp ( ) helper . build ( "upArrow" ) helper . moveUp ( ) helper . b…" at bounding box center [513, 249] width 229 height 270
click at [516, 225] on div "helper . moveUp ( ) helper . build ( "upArrow" ) helper . moveUp ( ) helper . b…" at bounding box center [513, 249] width 229 height 270
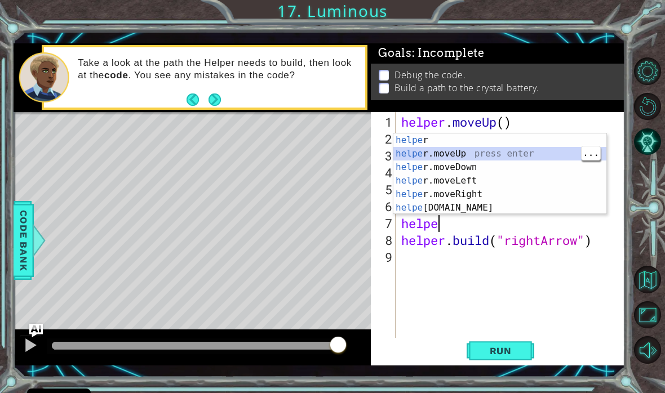
type textarea "helper.moveUp(1)"
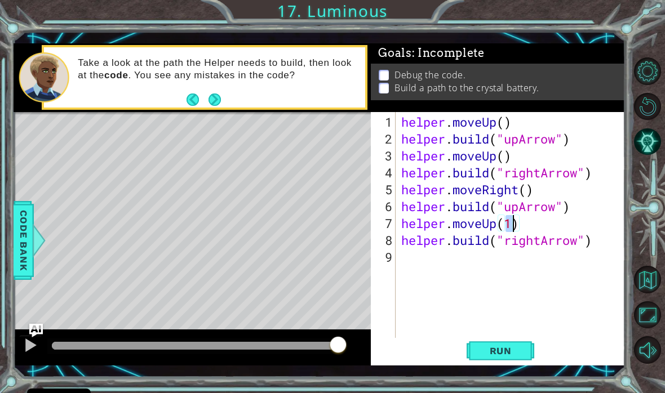
click at [507, 358] on button "Run" at bounding box center [501, 350] width 68 height 25
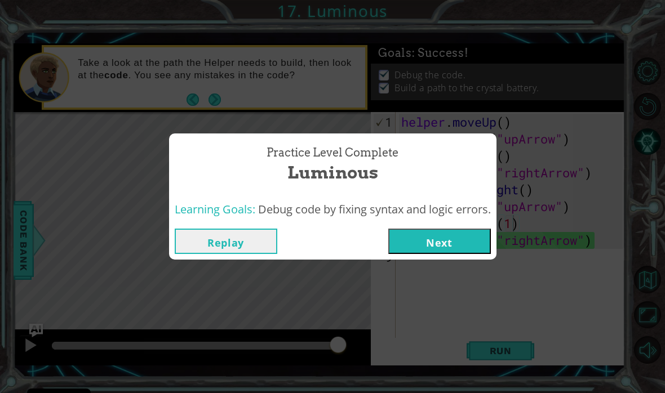
click at [451, 242] on button "Next" at bounding box center [439, 241] width 103 height 25
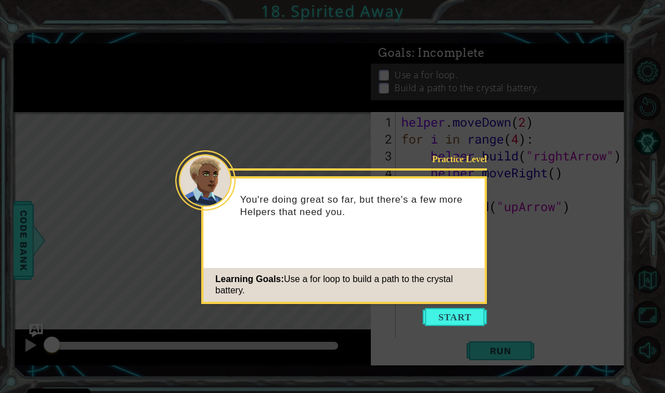
click at [471, 321] on button "Start" at bounding box center [455, 317] width 64 height 18
click at [462, 317] on icon at bounding box center [332, 196] width 665 height 393
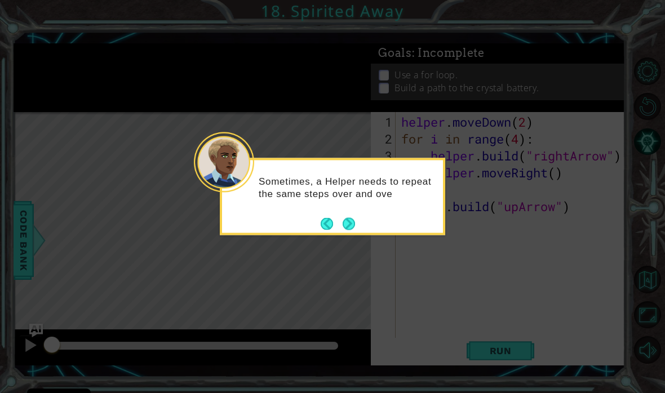
click at [343, 242] on icon at bounding box center [332, 196] width 665 height 393
click at [352, 223] on button "Next" at bounding box center [349, 224] width 12 height 12
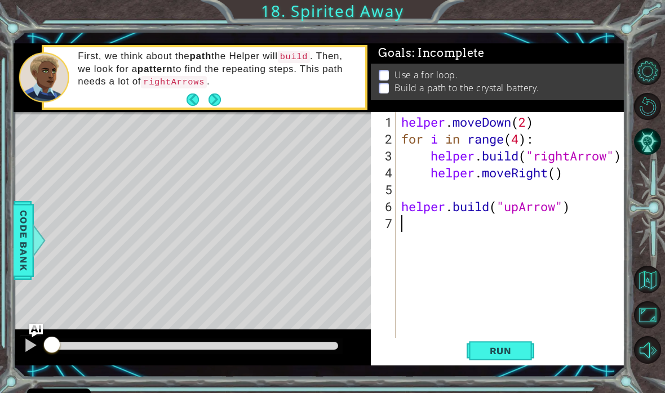
click at [500, 355] on span "Run" at bounding box center [500, 350] width 45 height 11
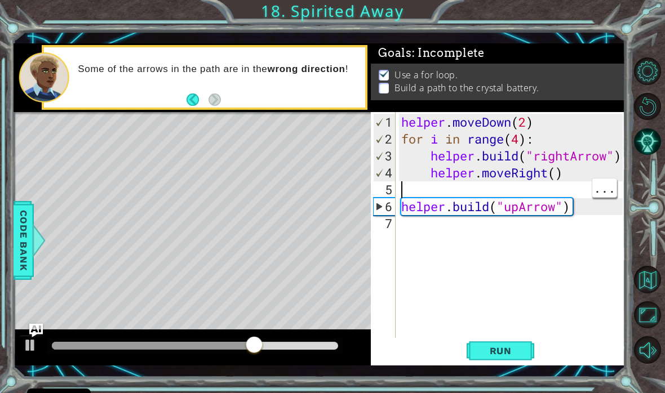
click at [430, 188] on div "helper . moveDown ( 2 ) for i in range ( 4 ) : helper . build ( "rightArrow" ) …" at bounding box center [513, 249] width 229 height 270
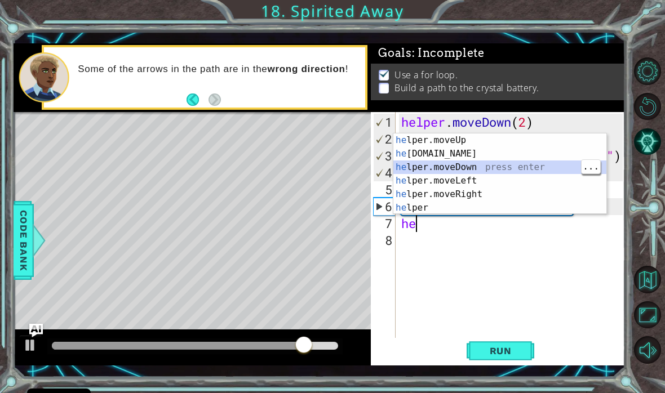
click at [485, 180] on div "he lper.moveUp press enter he [DOMAIN_NAME] press enter he lper.moveDown press …" at bounding box center [499, 188] width 213 height 108
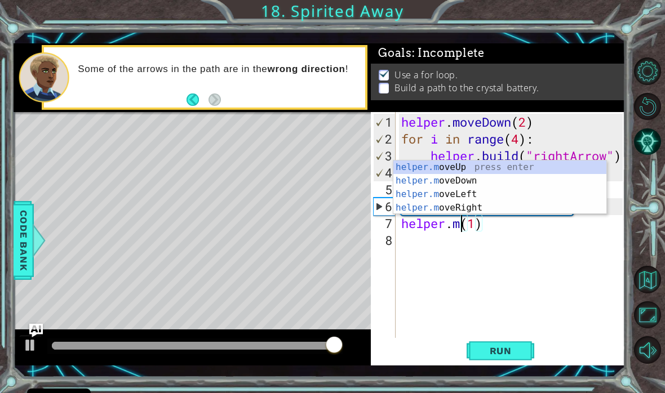
scroll to position [0, 3]
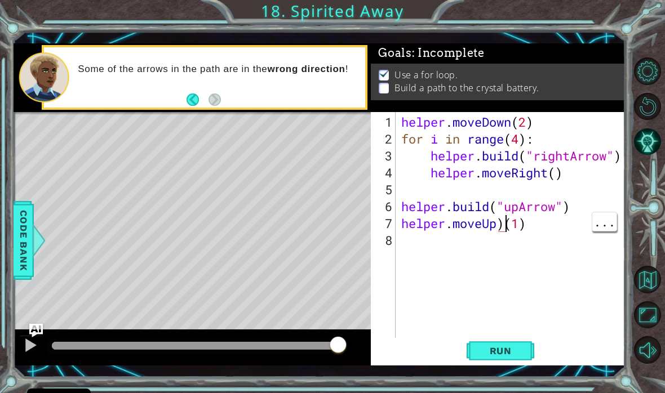
type textarea "helper.moveUp(1)"
click at [496, 242] on div "helper . moveDown ( 2 ) for i in range ( 4 ) : helper . build ( "rightArrow" ) …" at bounding box center [513, 249] width 229 height 270
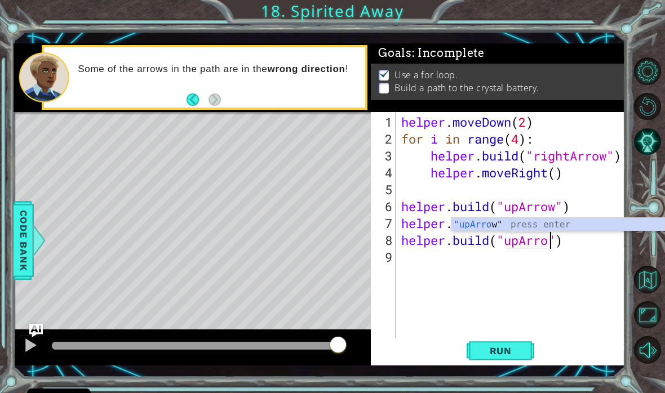
scroll to position [0, 7]
type textarea "[DOMAIN_NAME]("upArrow")"
click at [507, 351] on span "Run" at bounding box center [500, 350] width 45 height 11
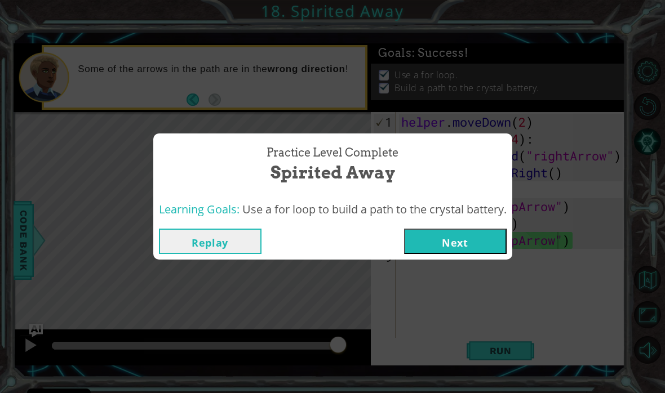
click at [463, 238] on button "Next" at bounding box center [455, 241] width 103 height 25
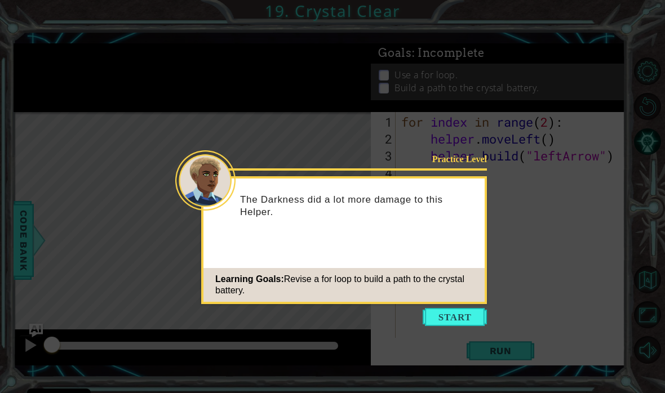
click at [433, 303] on div "Practice Level The Darkness did a lot more damage to this Helper. Learning Goal…" at bounding box center [344, 240] width 286 height 128
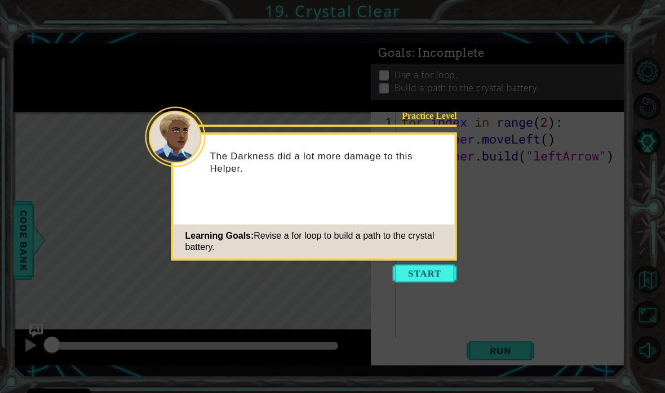
click at [436, 274] on button "Start" at bounding box center [425, 274] width 64 height 18
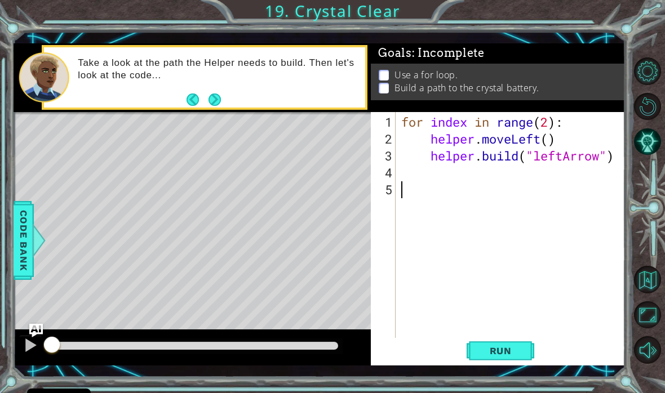
click at [503, 352] on span "Run" at bounding box center [500, 350] width 45 height 11
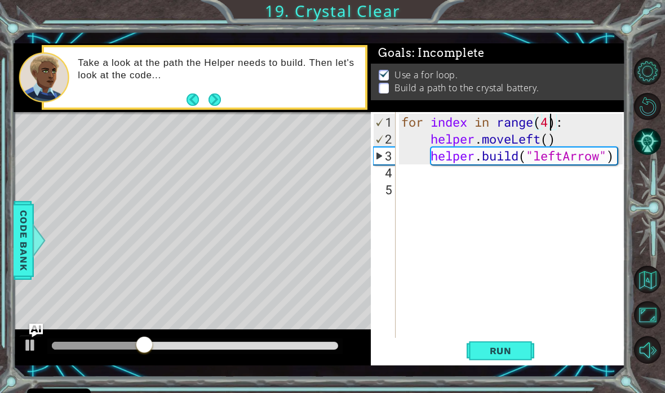
scroll to position [0, 7]
type textarea "for index in range(4):"
click at [533, 351] on button "Run" at bounding box center [501, 350] width 68 height 25
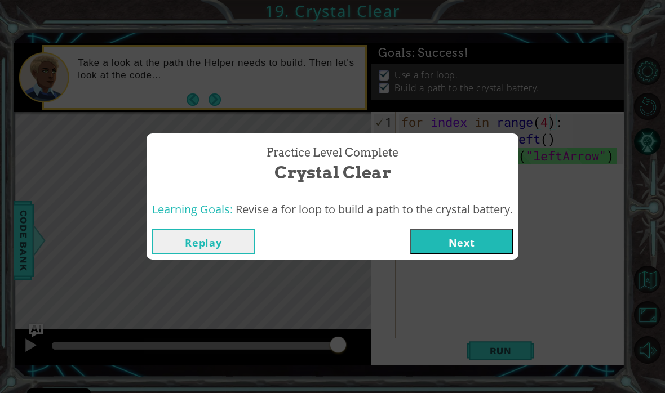
click at [504, 247] on button "Next" at bounding box center [461, 241] width 103 height 25
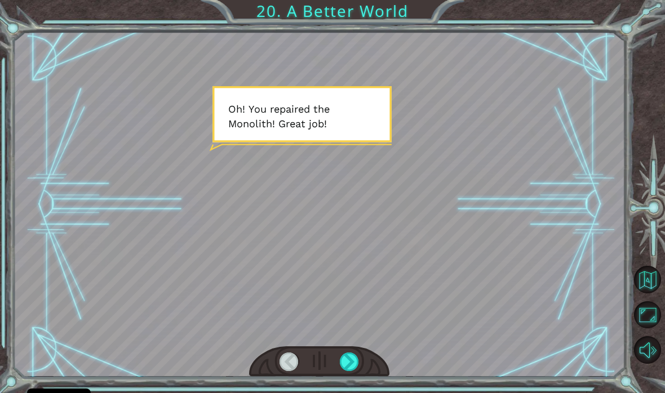
click at [359, 357] on div at bounding box center [349, 362] width 19 height 19
click at [350, 364] on div at bounding box center [349, 362] width 19 height 19
click at [345, 370] on div at bounding box center [349, 362] width 19 height 19
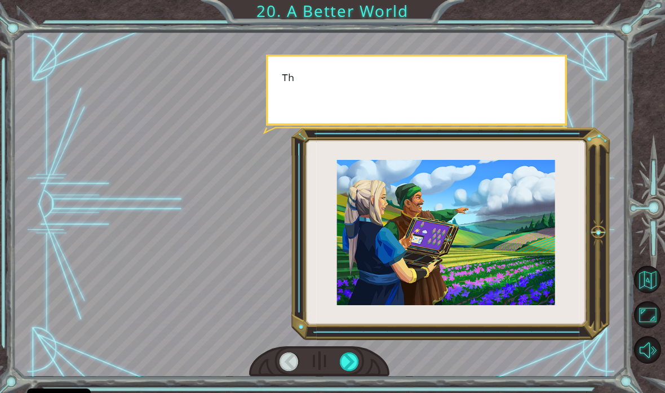
click at [345, 369] on div at bounding box center [349, 362] width 19 height 19
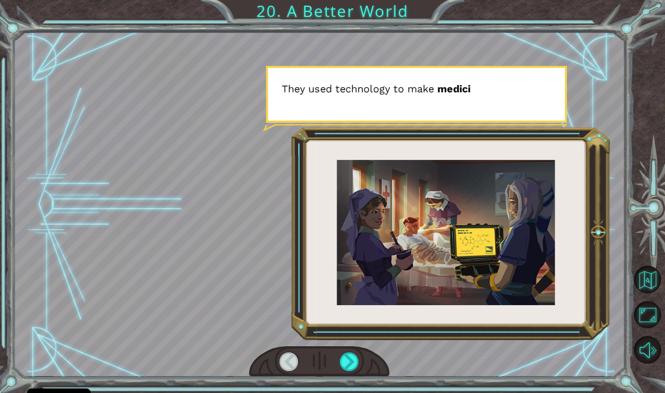
click at [341, 360] on div at bounding box center [349, 362] width 19 height 19
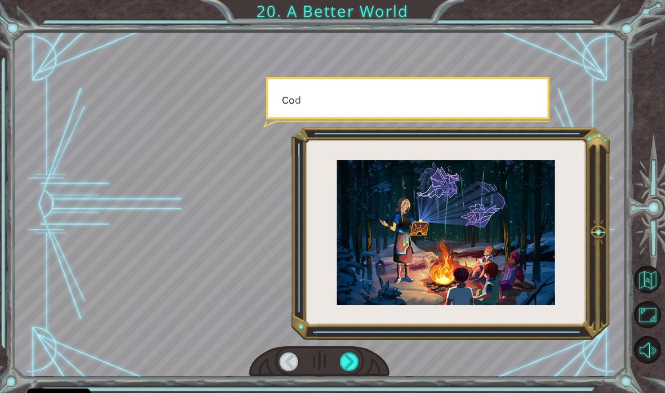
click at [345, 349] on div at bounding box center [319, 362] width 141 height 31
click at [344, 362] on div at bounding box center [349, 362] width 19 height 19
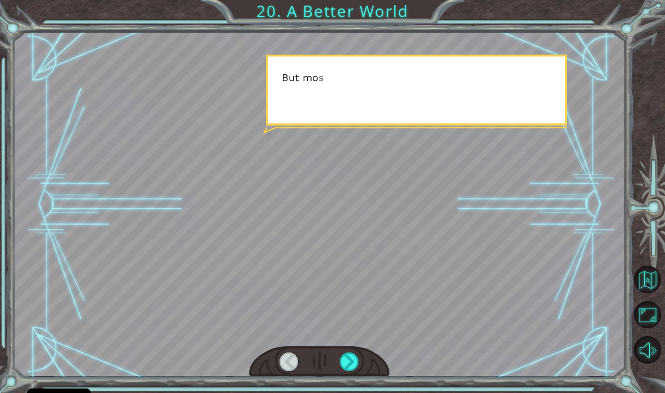
click at [339, 347] on div at bounding box center [319, 362] width 141 height 31
click at [332, 367] on div at bounding box center [319, 362] width 141 height 31
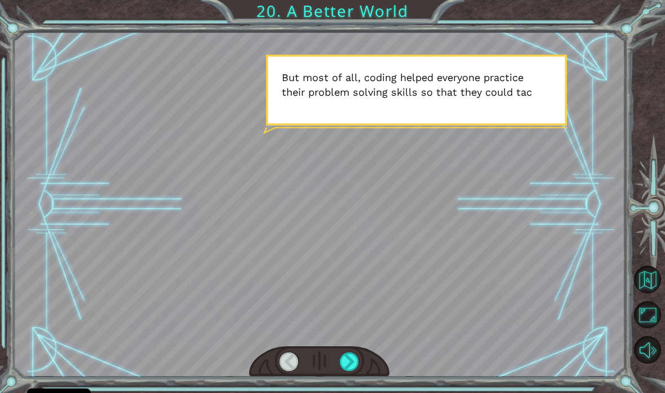
click at [349, 368] on div at bounding box center [349, 362] width 19 height 19
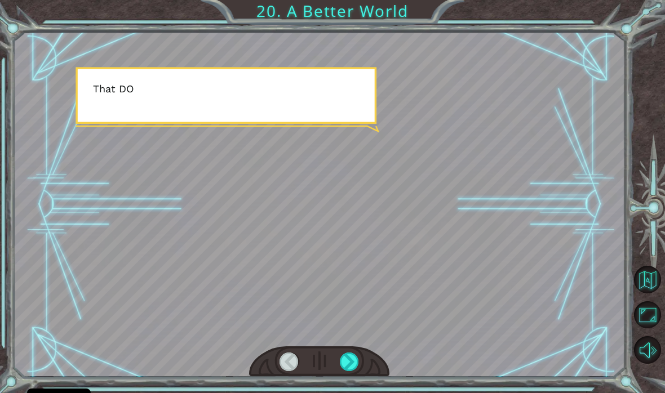
click at [342, 371] on div at bounding box center [349, 362] width 19 height 19
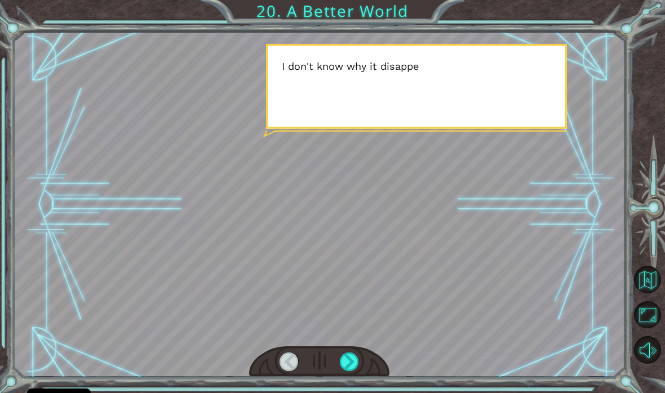
click at [344, 364] on div at bounding box center [349, 362] width 19 height 19
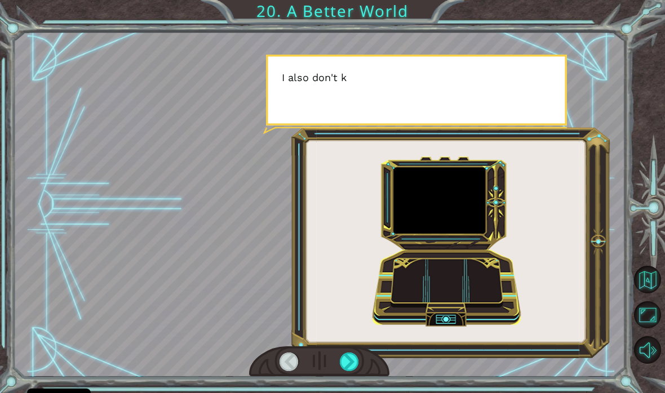
click at [347, 370] on div at bounding box center [349, 362] width 19 height 19
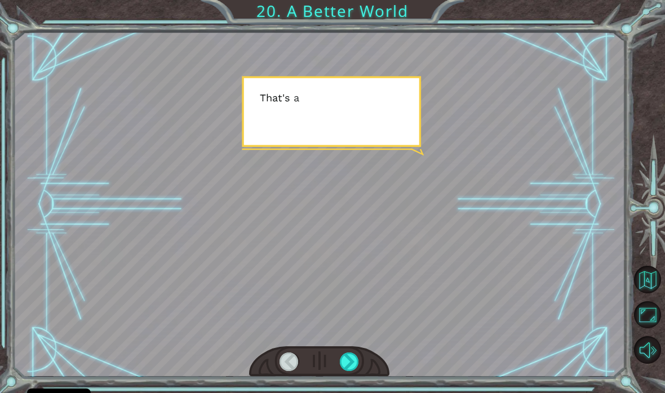
click at [342, 370] on div at bounding box center [349, 362] width 19 height 19
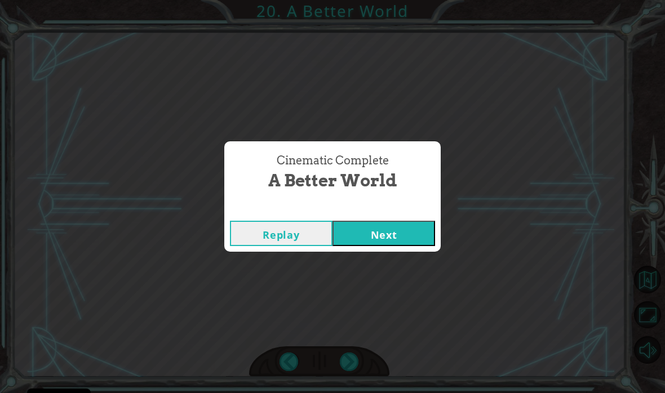
click at [401, 236] on button "Next" at bounding box center [383, 233] width 103 height 25
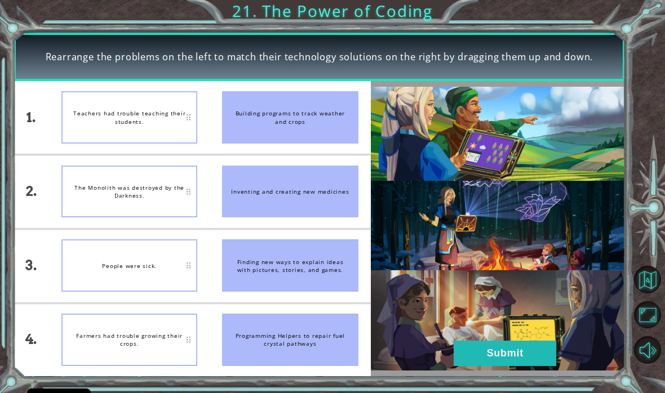
click at [509, 345] on button "Submit" at bounding box center [505, 353] width 103 height 25
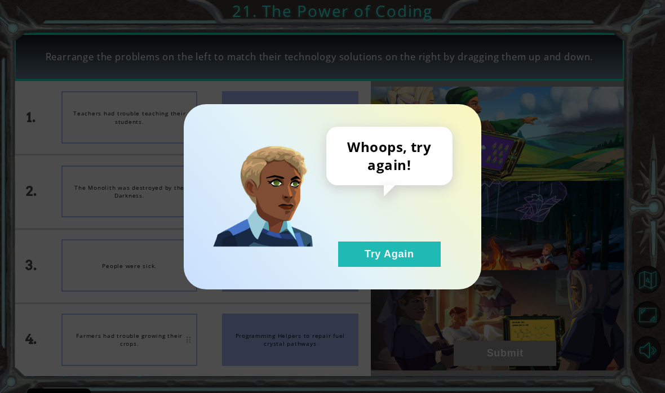
click at [390, 258] on button "Try Again" at bounding box center [389, 254] width 103 height 25
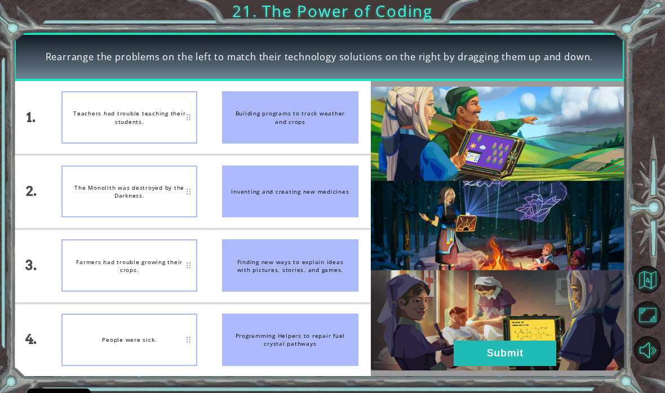
click at [512, 353] on button "Submit" at bounding box center [505, 353] width 103 height 25
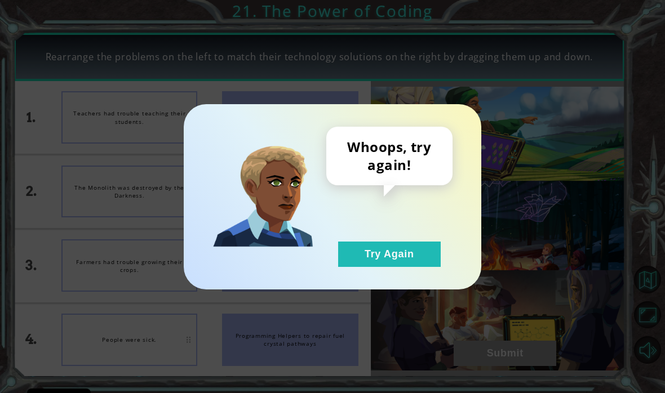
click at [370, 251] on button "Try Again" at bounding box center [389, 254] width 103 height 25
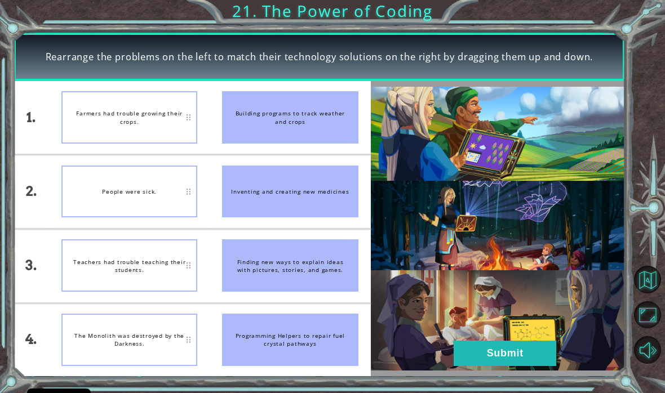
click at [513, 346] on button "Submit" at bounding box center [505, 353] width 103 height 25
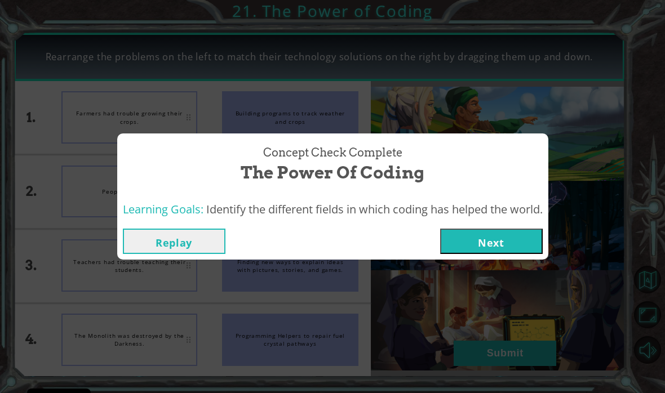
click at [507, 245] on button "Next" at bounding box center [491, 241] width 103 height 25
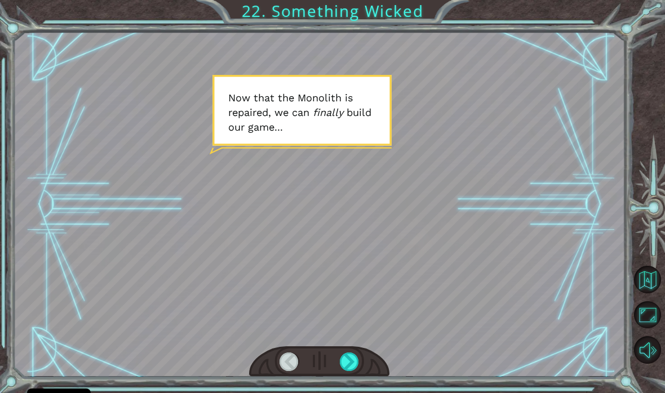
click at [358, 357] on div at bounding box center [349, 362] width 19 height 19
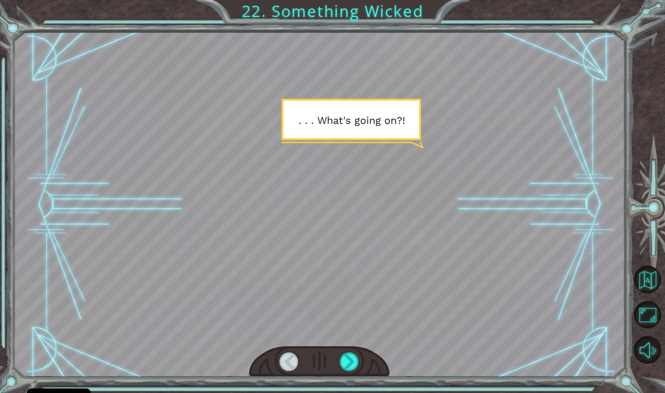
click at [359, 356] on div at bounding box center [349, 362] width 19 height 19
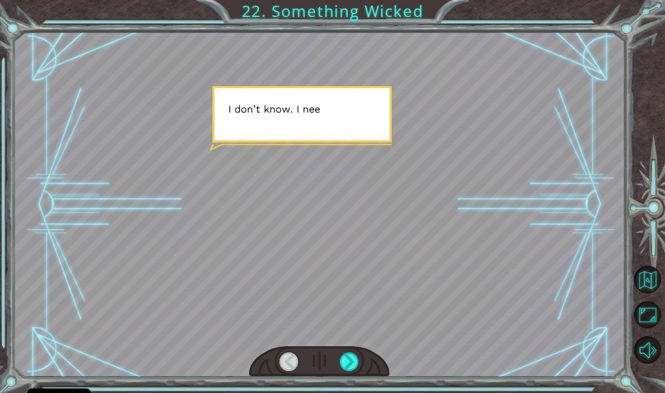
click at [345, 362] on div at bounding box center [349, 362] width 19 height 19
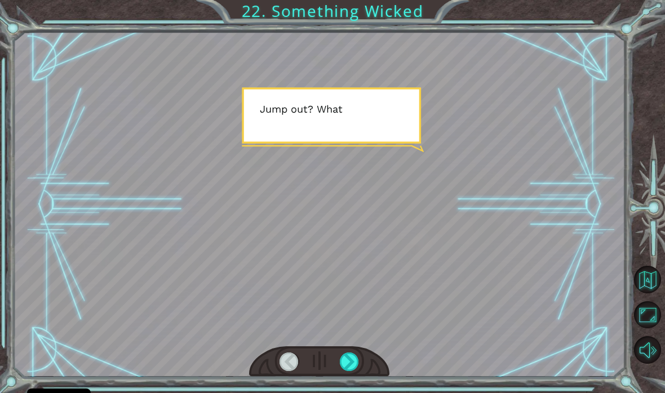
click at [347, 363] on div at bounding box center [349, 362] width 19 height 19
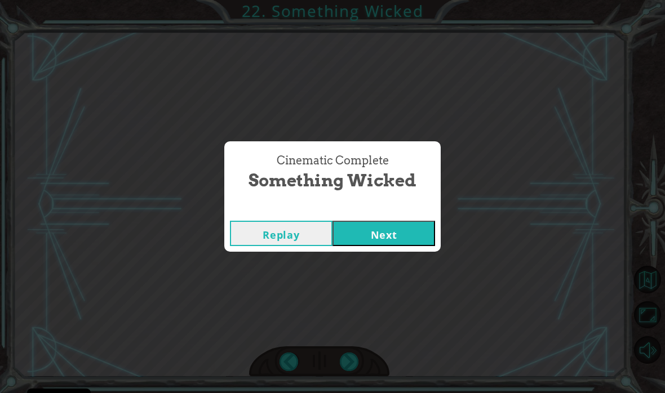
click at [403, 227] on button "Next" at bounding box center [383, 233] width 103 height 25
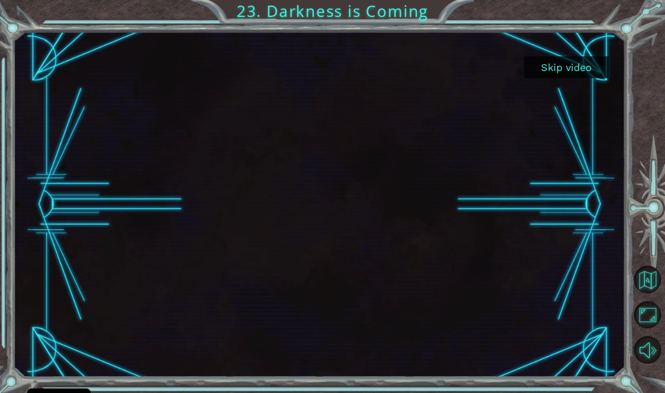
click at [588, 60] on button "Skip video" at bounding box center [566, 67] width 85 height 22
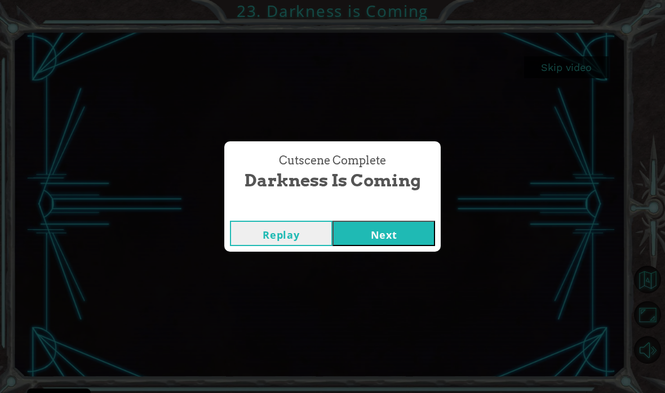
click at [386, 226] on button "Next" at bounding box center [383, 233] width 103 height 25
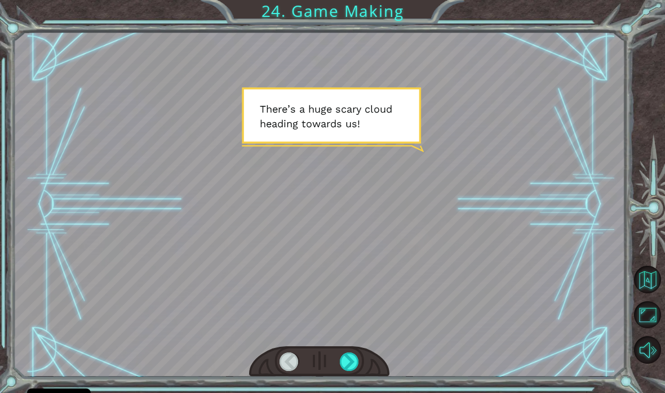
click at [344, 362] on div at bounding box center [349, 362] width 19 height 19
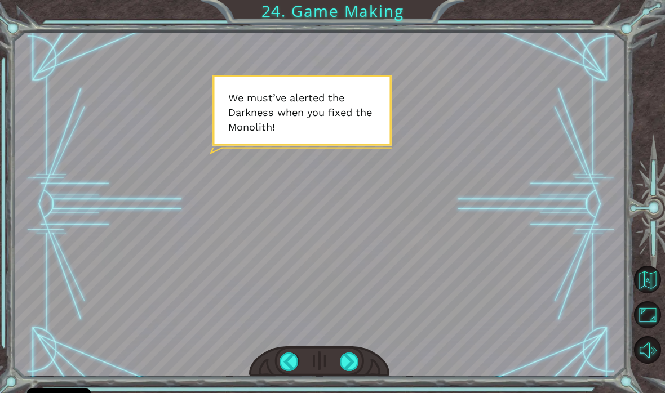
click at [350, 360] on div at bounding box center [349, 362] width 19 height 19
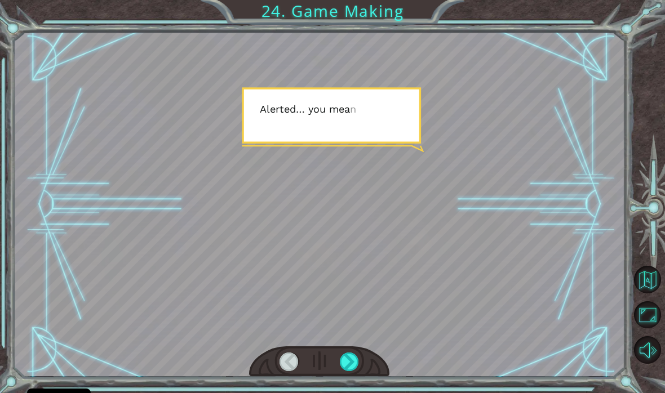
click at [352, 367] on div at bounding box center [349, 362] width 19 height 19
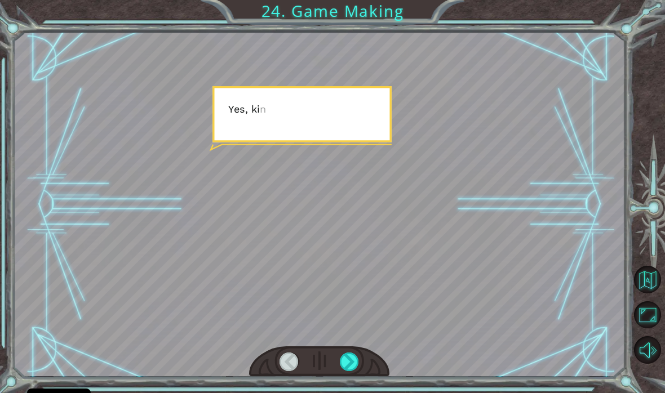
click at [342, 371] on div at bounding box center [349, 362] width 19 height 19
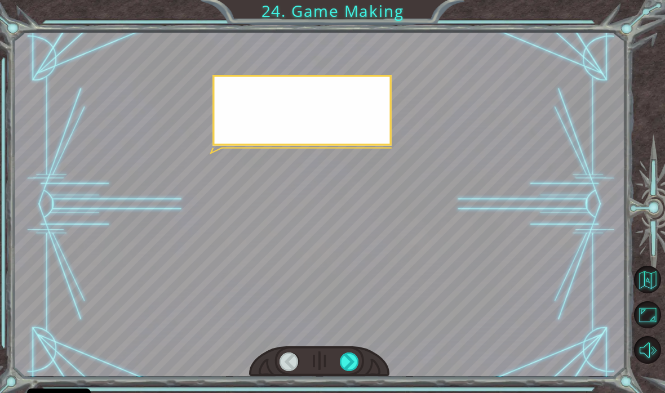
click at [347, 365] on div at bounding box center [349, 362] width 19 height 19
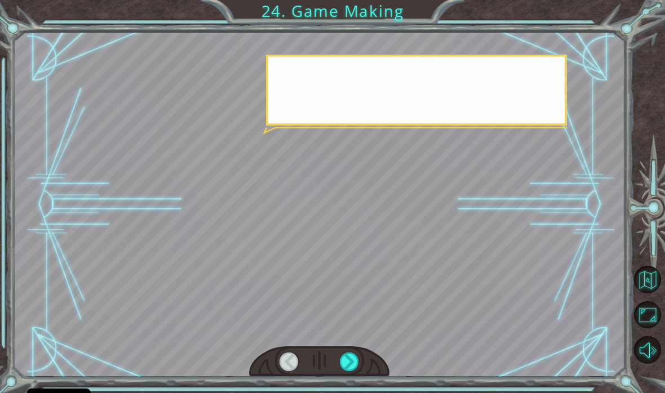
click at [345, 367] on div at bounding box center [349, 362] width 19 height 19
click at [352, 370] on div at bounding box center [349, 362] width 19 height 19
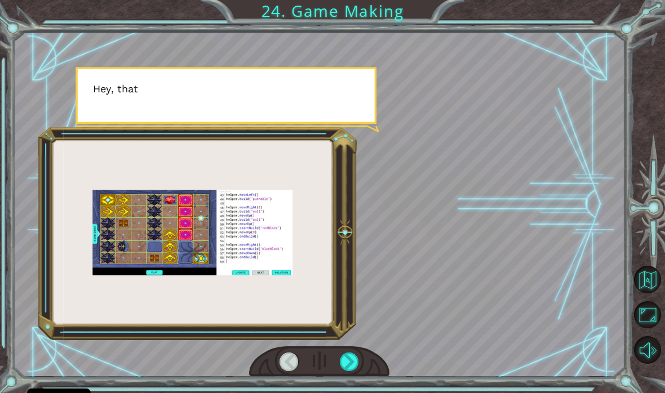
click at [345, 363] on div at bounding box center [349, 362] width 19 height 19
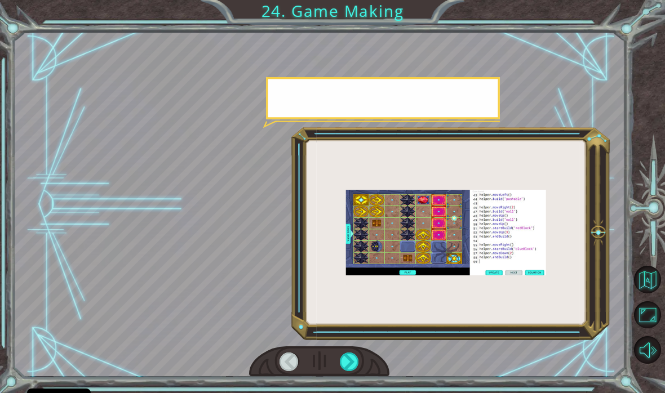
click at [345, 358] on div at bounding box center [349, 362] width 19 height 19
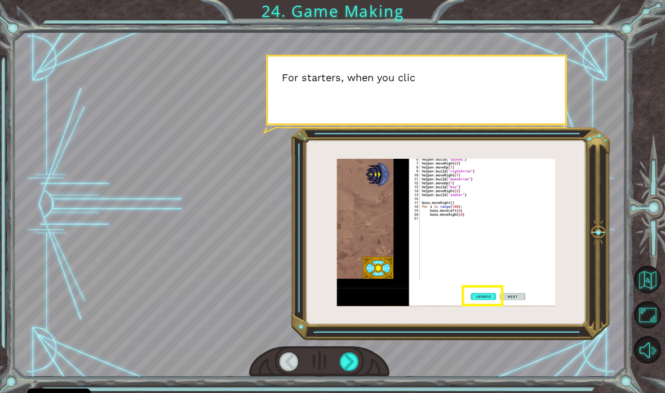
click at [358, 366] on div at bounding box center [349, 362] width 19 height 19
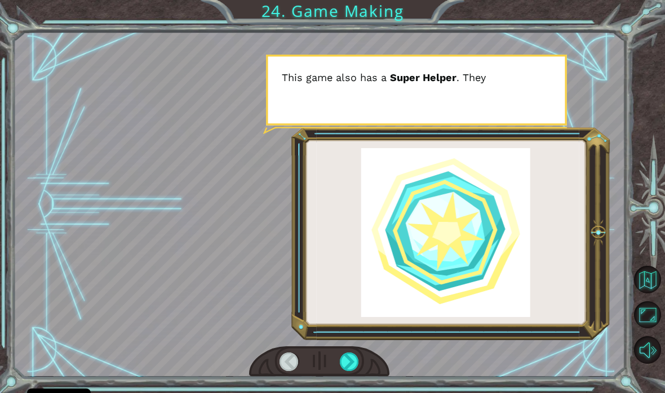
click at [352, 365] on div at bounding box center [349, 362] width 19 height 19
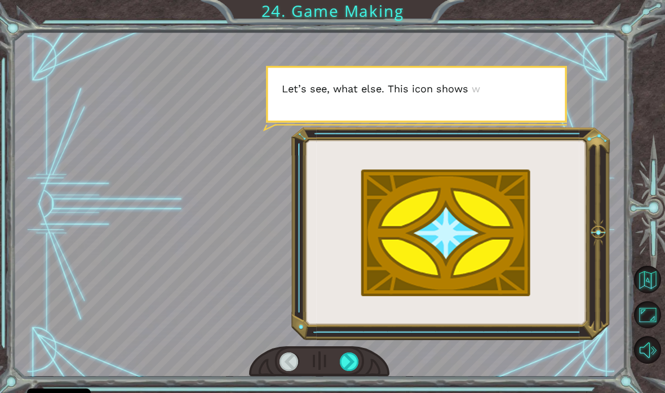
click at [363, 354] on div at bounding box center [319, 362] width 141 height 31
click at [357, 362] on div at bounding box center [349, 362] width 19 height 19
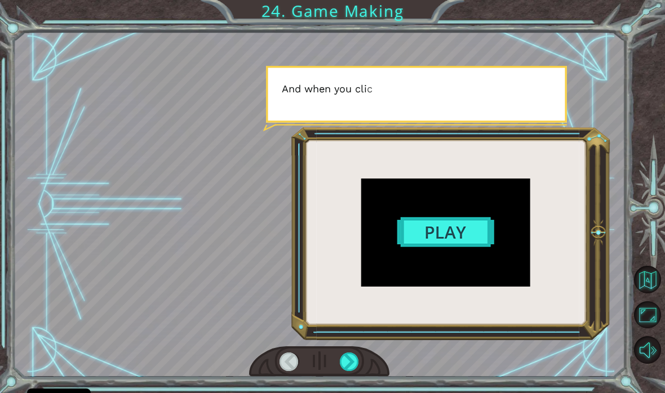
click at [349, 369] on div at bounding box center [349, 362] width 19 height 19
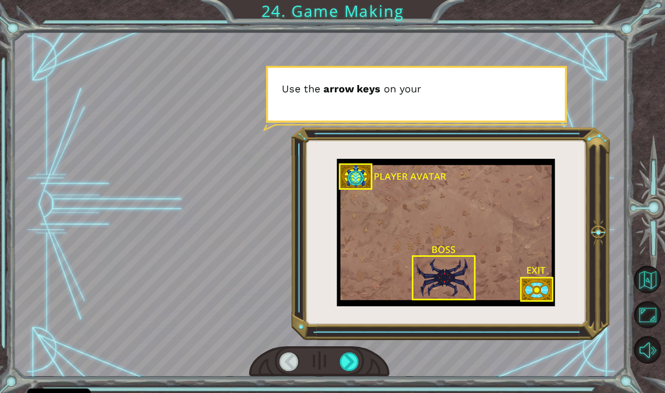
click at [353, 370] on div at bounding box center [349, 362] width 19 height 19
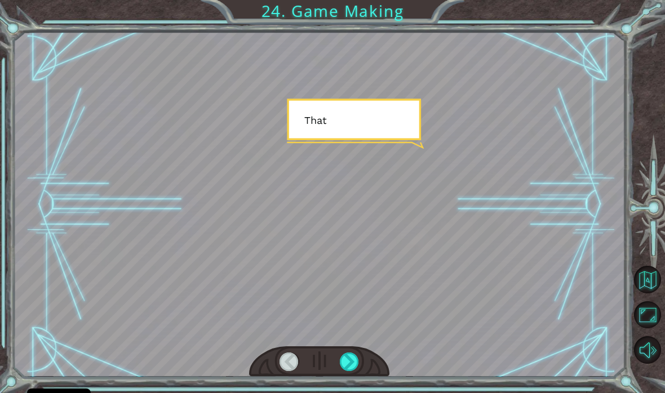
click at [347, 370] on div at bounding box center [349, 362] width 19 height 19
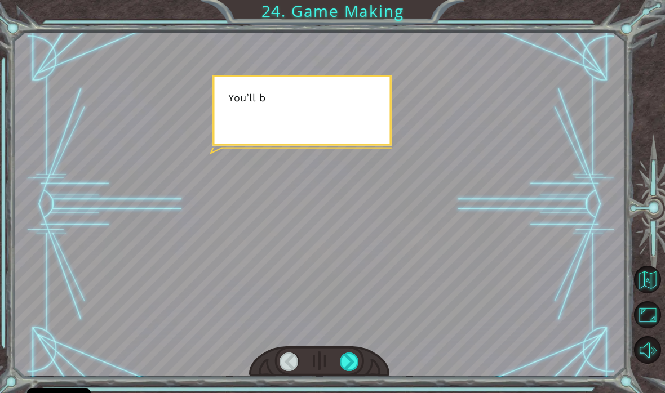
click at [353, 358] on div at bounding box center [349, 362] width 19 height 19
click at [360, 352] on div at bounding box center [319, 362] width 141 height 31
click at [350, 357] on div at bounding box center [349, 362] width 19 height 19
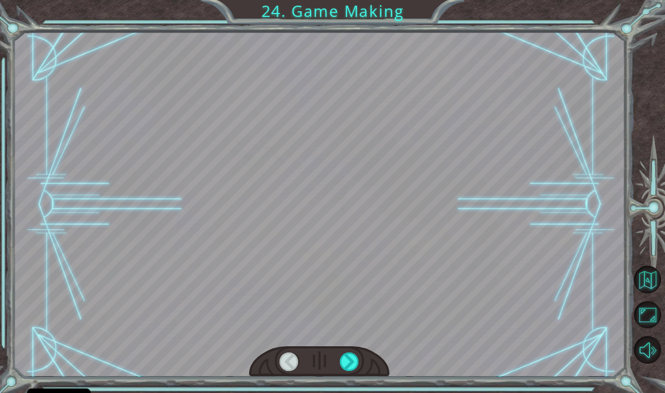
click at [354, 361] on div at bounding box center [349, 362] width 19 height 19
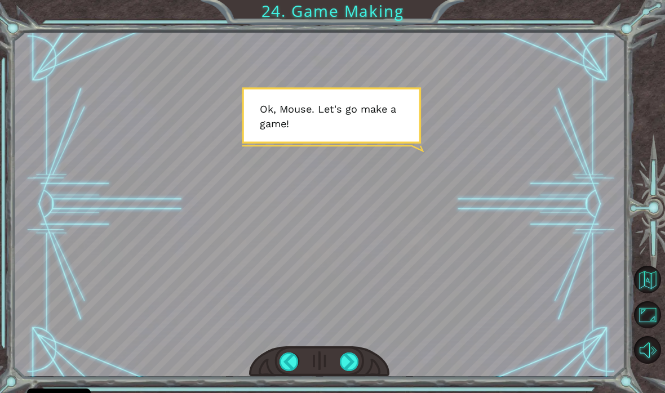
click at [347, 361] on div at bounding box center [349, 362] width 19 height 19
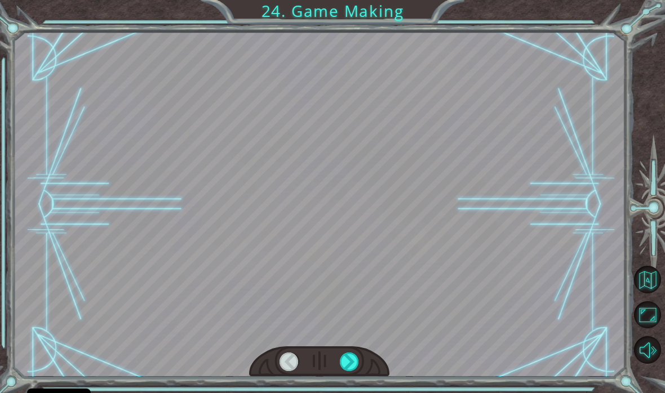
click at [348, 369] on div at bounding box center [349, 362] width 19 height 19
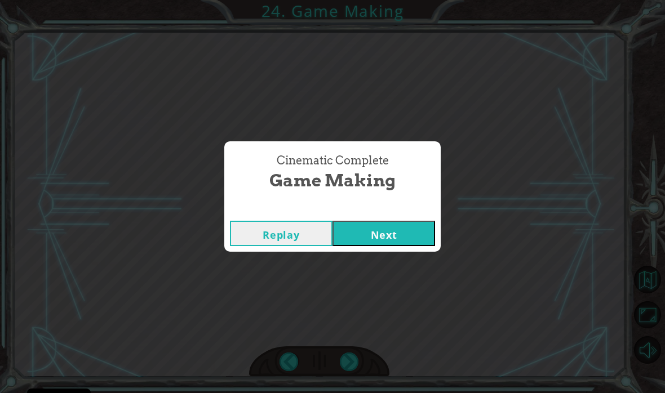
click at [378, 218] on div "Replay Next" at bounding box center [332, 233] width 216 height 37
click at [407, 240] on button "Next" at bounding box center [383, 233] width 103 height 25
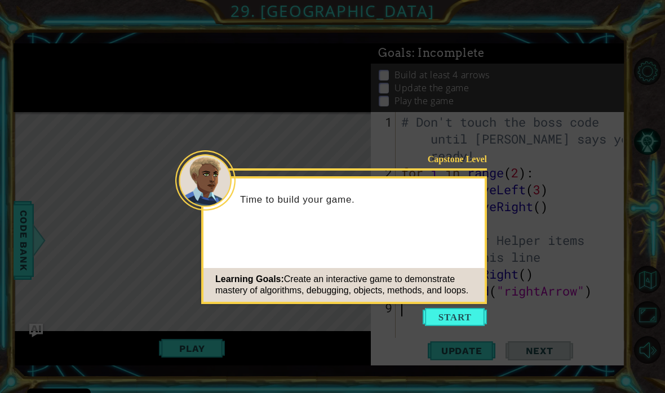
click at [471, 309] on button "Start" at bounding box center [455, 317] width 64 height 18
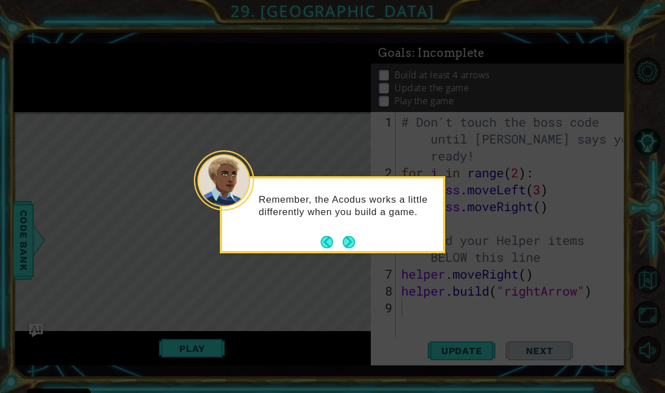
click at [343, 247] on button "Next" at bounding box center [349, 242] width 12 height 12
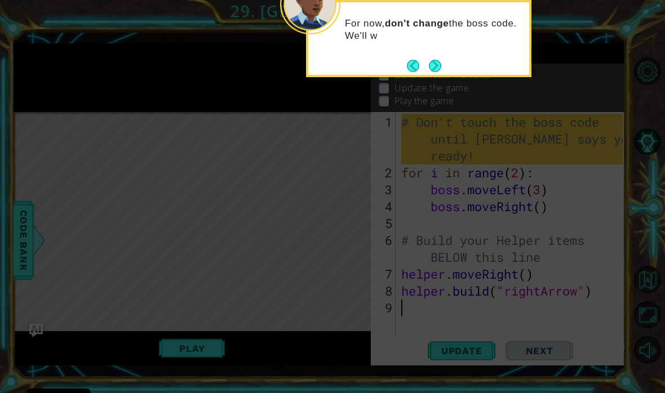
click at [429, 72] on button "Next" at bounding box center [435, 65] width 13 height 13
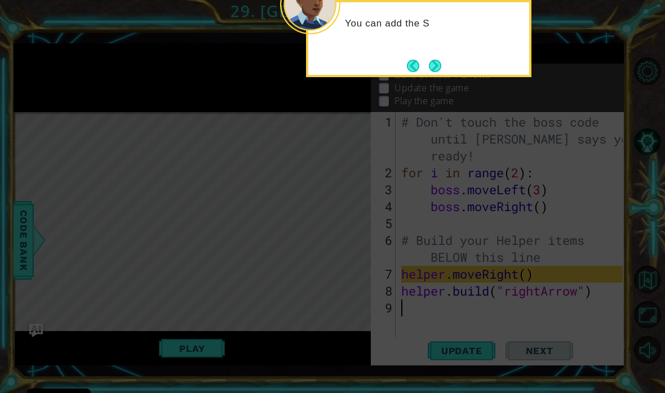
click at [436, 64] on button "Next" at bounding box center [435, 66] width 12 height 12
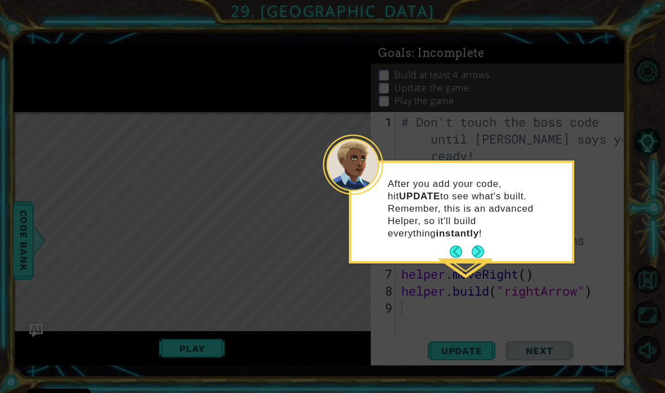
click at [484, 291] on icon at bounding box center [332, 196] width 665 height 393
click at [478, 245] on button "Next" at bounding box center [477, 251] width 17 height 17
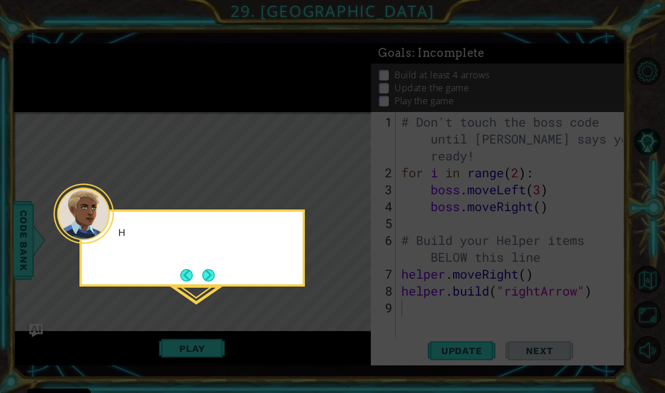
click at [482, 235] on icon at bounding box center [332, 196] width 665 height 393
click at [203, 274] on button "Next" at bounding box center [208, 275] width 12 height 12
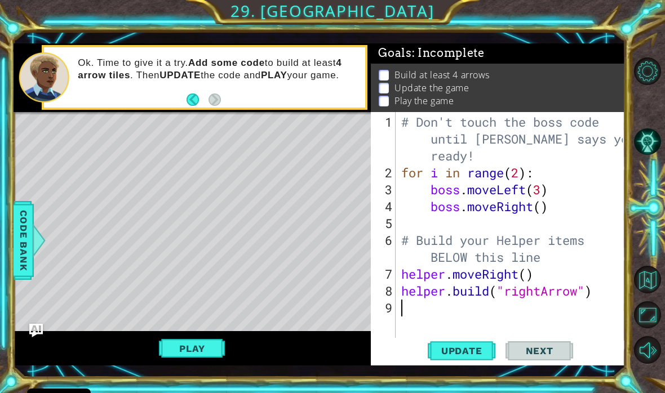
click at [462, 349] on span "Update" at bounding box center [462, 350] width 64 height 11
click at [453, 349] on span "Update" at bounding box center [462, 350] width 64 height 11
click at [194, 353] on button "Play" at bounding box center [192, 348] width 66 height 21
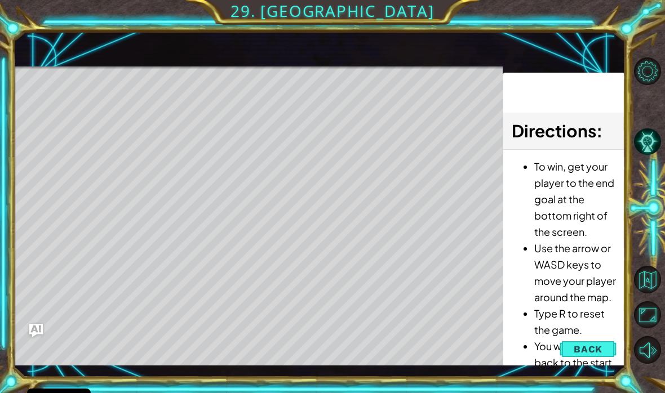
click at [562, 123] on span "Directions" at bounding box center [554, 130] width 85 height 21
click at [648, 68] on button "Level Options" at bounding box center [648, 71] width 28 height 28
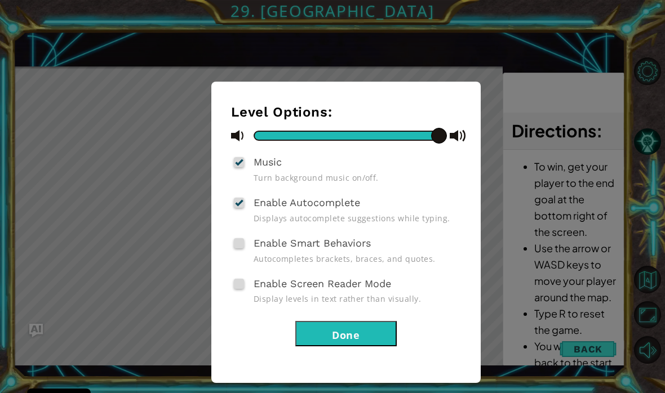
click at [657, 100] on div "Level Options: Music Turn background music on/off. Enable Autocomplete Displays…" at bounding box center [332, 196] width 665 height 393
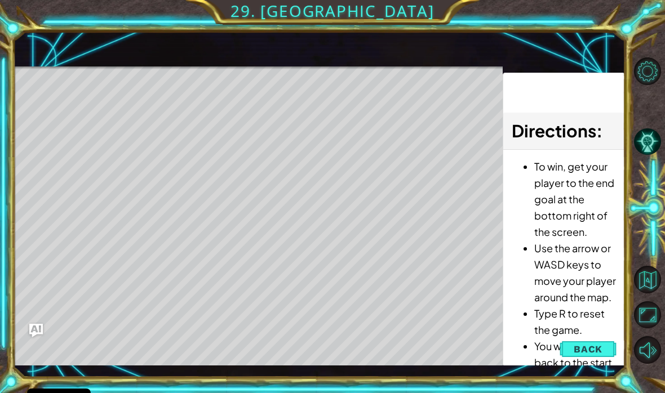
click at [644, 313] on button "Maximize Browser" at bounding box center [648, 315] width 28 height 28
click at [593, 351] on span "Back" at bounding box center [588, 349] width 29 height 11
